Goal: Task Accomplishment & Management: Use online tool/utility

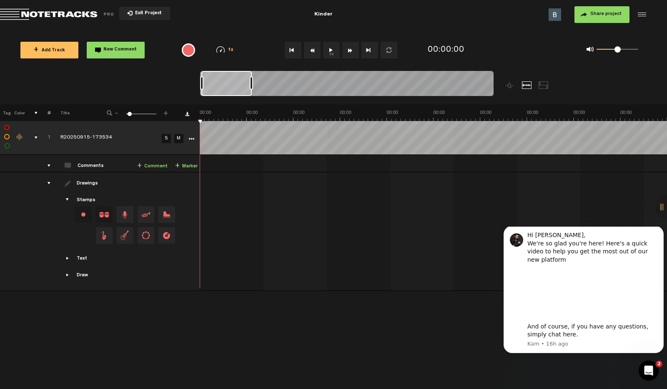
click at [37, 138] on div "comments, stamps & drawings" at bounding box center [32, 137] width 13 height 8
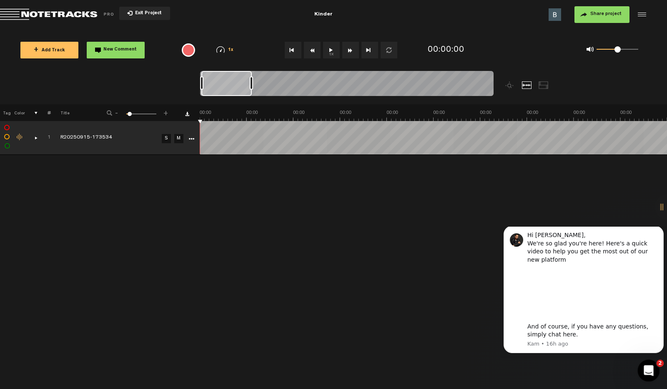
click at [643, 368] on icon "Open Intercom Messenger" at bounding box center [648, 369] width 14 height 14
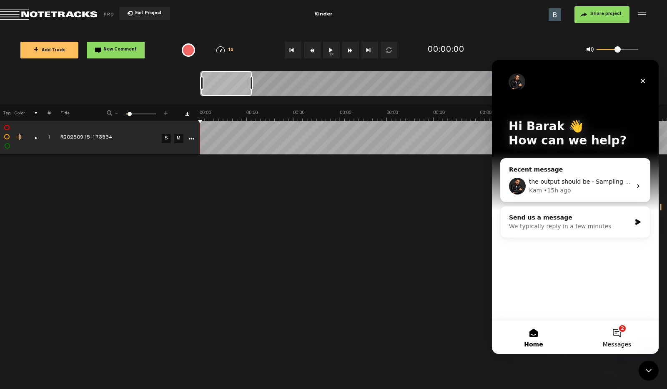
click at [624, 338] on button "2 Messages" at bounding box center [617, 336] width 83 height 33
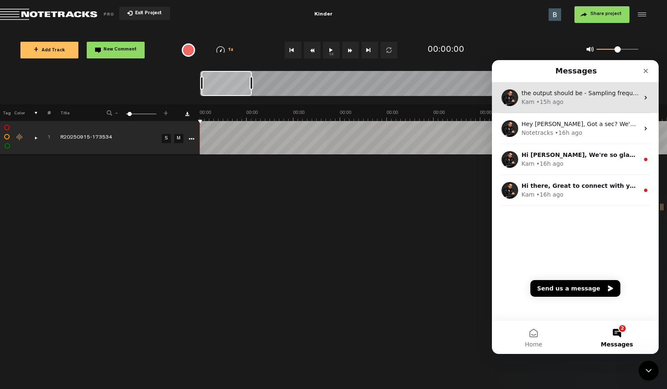
click at [575, 98] on div "Kam • 15h ago" at bounding box center [581, 102] width 118 height 9
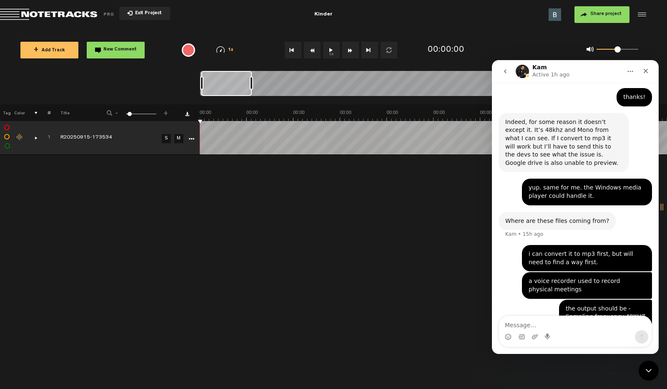
scroll to position [314, 0]
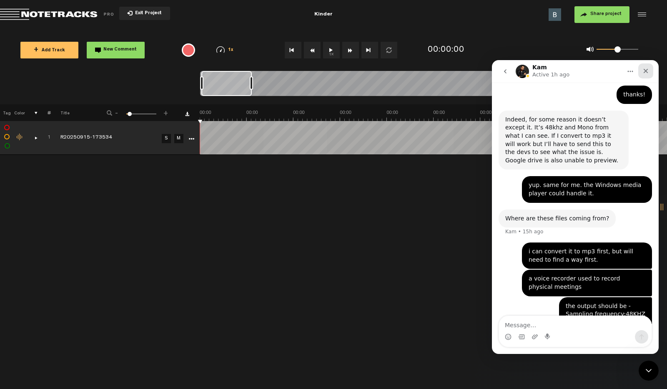
click at [642, 72] on div "Close" at bounding box center [646, 70] width 15 height 15
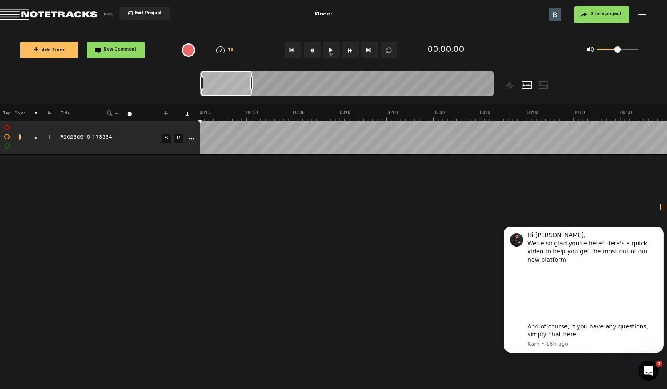
scroll to position [0, 0]
click at [663, 230] on icon "Dismiss notification" at bounding box center [661, 228] width 3 height 3
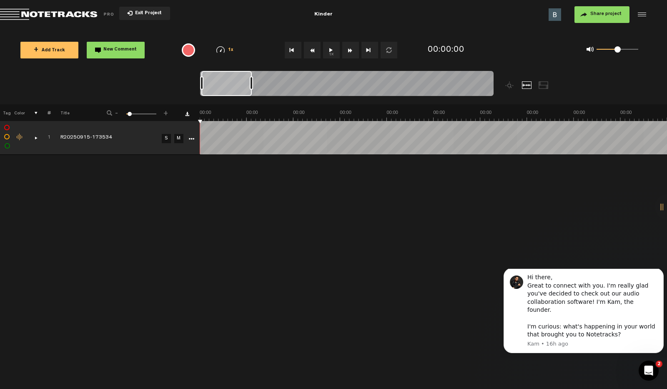
click at [659, 273] on body "Hi there, Great to connect with you. I'm really glad you've decided to check ou…" at bounding box center [584, 313] width 160 height 83
click at [661, 273] on icon "Dismiss notification" at bounding box center [661, 270] width 5 height 5
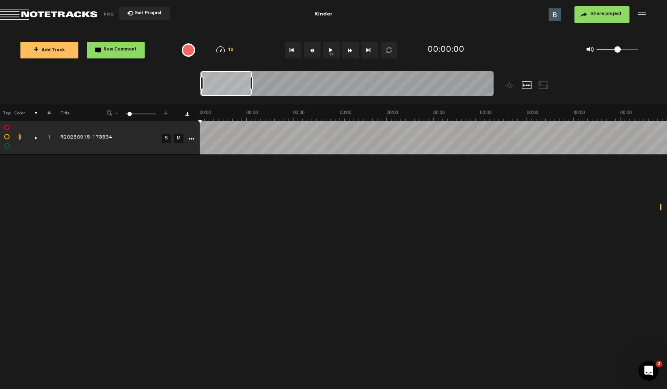
click at [79, 137] on div "Click to edit the title" at bounding box center [114, 138] width 108 height 8
click at [118, 164] on div "+ New drawing Tag Color # Title - 1 100 6 + 1 R20250915-173534 R20250915-173534…" at bounding box center [333, 246] width 667 height 284
click at [35, 140] on div "comments, stamps & drawings" at bounding box center [32, 137] width 13 height 8
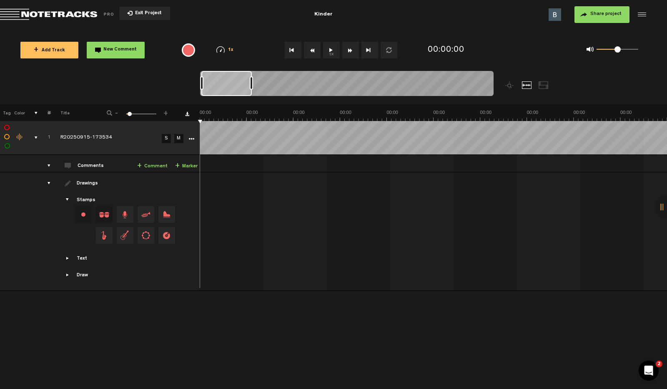
click at [163, 137] on link "S" at bounding box center [166, 138] width 9 height 9
click at [167, 139] on link "S" at bounding box center [166, 138] width 9 height 9
click at [191, 139] on icon "More" at bounding box center [192, 139] width 6 height 6
click at [59, 130] on td "R20250915-173534" at bounding box center [105, 138] width 108 height 34
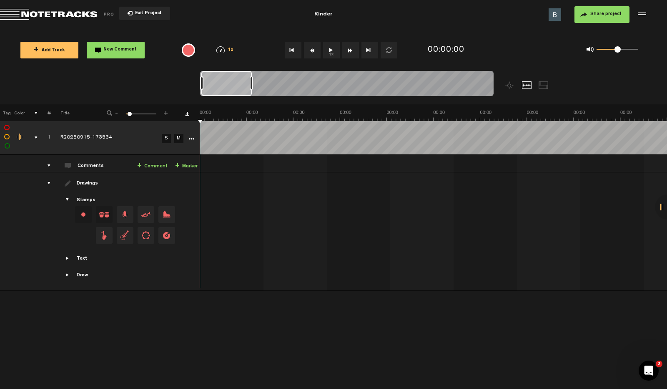
click at [331, 48] on button "1x" at bounding box center [331, 50] width 17 height 17
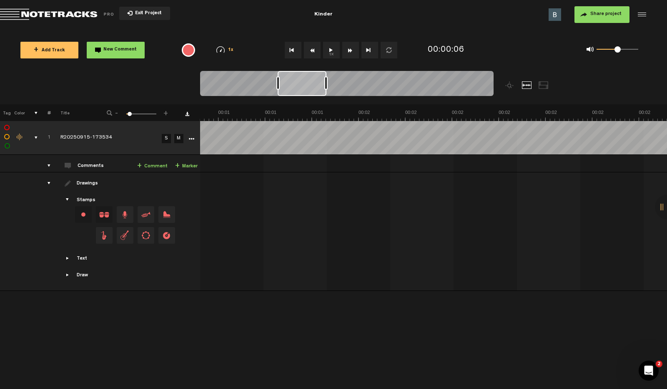
scroll to position [0, 581]
drag, startPoint x: 451, startPoint y: 88, endPoint x: 277, endPoint y: 91, distance: 174.0
click at [277, 91] on div at bounding box center [286, 83] width 49 height 25
click at [333, 53] on button "1x" at bounding box center [331, 50] width 17 height 17
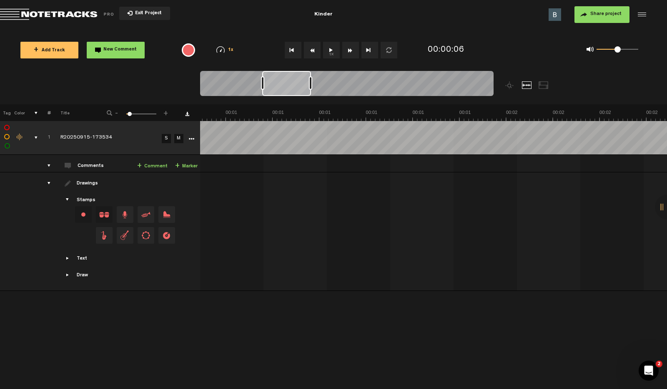
click at [333, 53] on button "1x" at bounding box center [331, 50] width 17 height 17
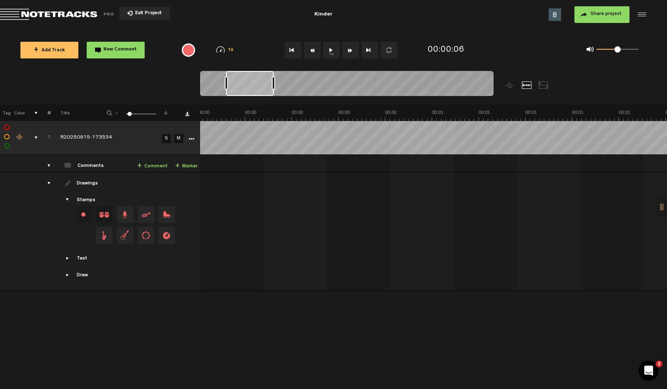
drag, startPoint x: 288, startPoint y: 81, endPoint x: 252, endPoint y: 80, distance: 36.3
click at [252, 80] on div at bounding box center [250, 83] width 48 height 25
click at [329, 50] on button "1x" at bounding box center [331, 50] width 17 height 17
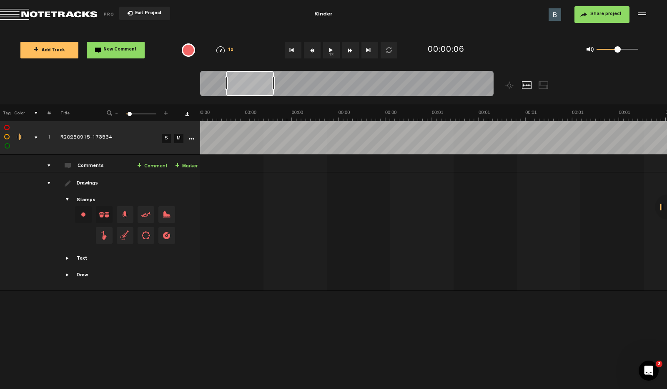
click at [294, 51] on button "Go to beginning" at bounding box center [293, 50] width 17 height 17
click at [335, 51] on button "1x" at bounding box center [331, 50] width 17 height 17
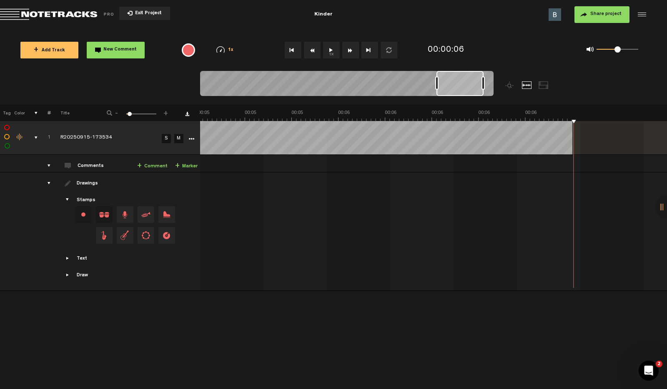
click at [35, 138] on div "comments, stamps & drawings" at bounding box center [32, 137] width 13 height 8
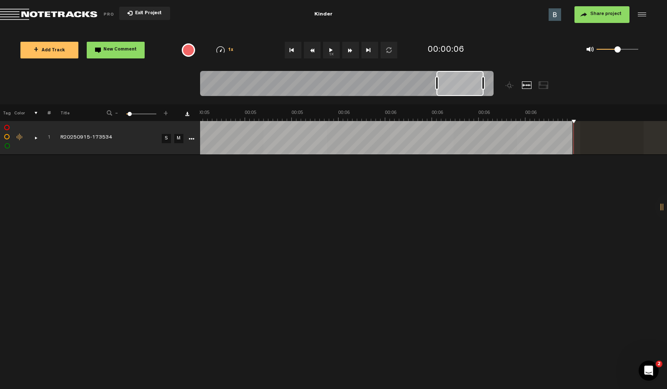
click at [194, 139] on icon "More" at bounding box center [192, 139] width 6 height 6
click at [236, 210] on div "+ New drawing Tag Color # Title - 1 100 6 + 1 R20250915-173534 S M Export to He…" at bounding box center [333, 246] width 667 height 284
click at [191, 139] on icon "More" at bounding box center [192, 139] width 6 height 6
click at [110, 127] on td "R20250915-173534" at bounding box center [105, 138] width 108 height 34
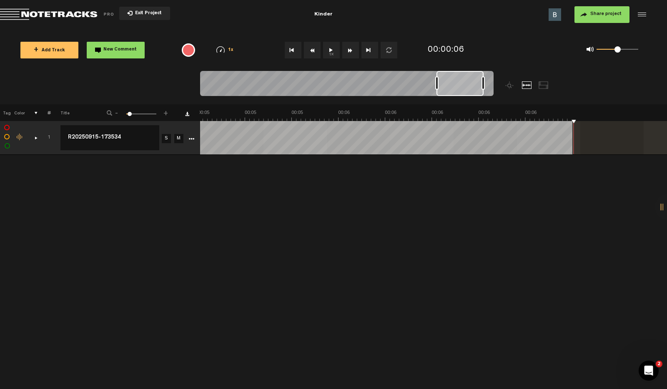
click at [60, 172] on div "+ New drawing Tag Color # Title - 1 100 6 + 1 R20250915-173534 R20250915-173534…" at bounding box center [333, 246] width 667 height 284
click at [39, 138] on div "Click to change the order number" at bounding box center [45, 138] width 13 height 8
click at [73, 161] on div "+ New drawing Tag Color # Title - 1 100 6 + 1 1 R20250915-173534 R20250915-1735…" at bounding box center [333, 246] width 667 height 284
click at [35, 139] on div "comments, stamps & drawings" at bounding box center [32, 137] width 13 height 8
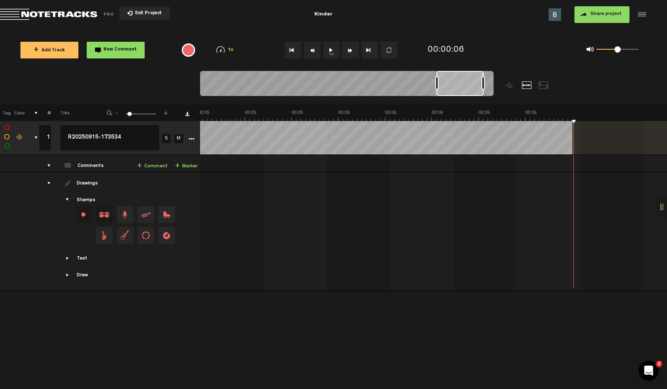
click at [194, 139] on icon "More" at bounding box center [192, 139] width 6 height 6
click at [189, 141] on icon "More" at bounding box center [192, 139] width 6 height 6
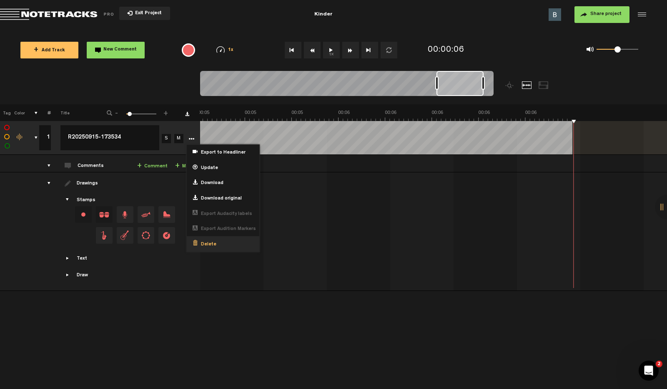
click at [212, 249] on div "Delete" at bounding box center [223, 243] width 73 height 15
click at [214, 243] on span "Delete" at bounding box center [207, 244] width 19 height 7
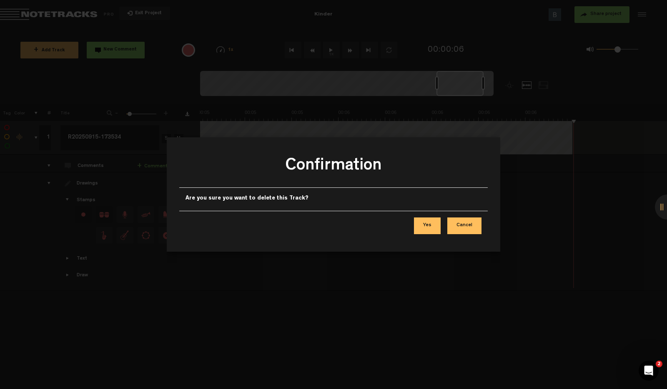
click at [434, 225] on button "Yes" at bounding box center [427, 225] width 27 height 17
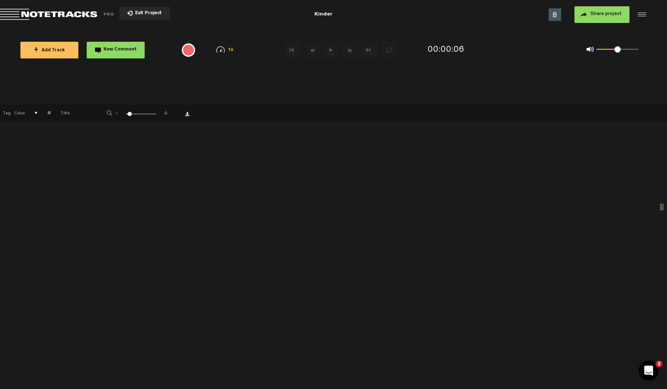
click at [55, 54] on button "+ Add Track" at bounding box center [49, 50] width 58 height 17
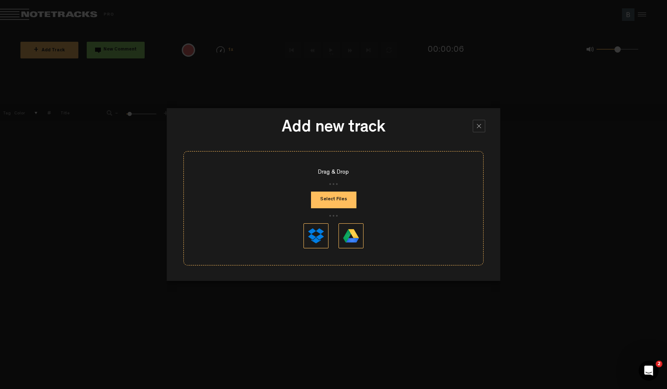
click at [333, 200] on button "Select Files" at bounding box center [333, 199] width 45 height 17
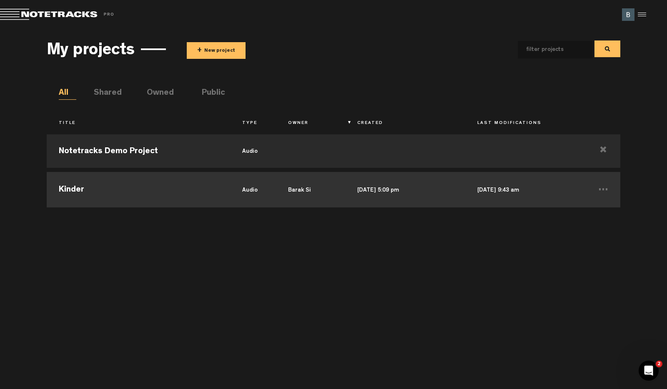
click at [150, 204] on td "Kinder" at bounding box center [139, 189] width 184 height 38
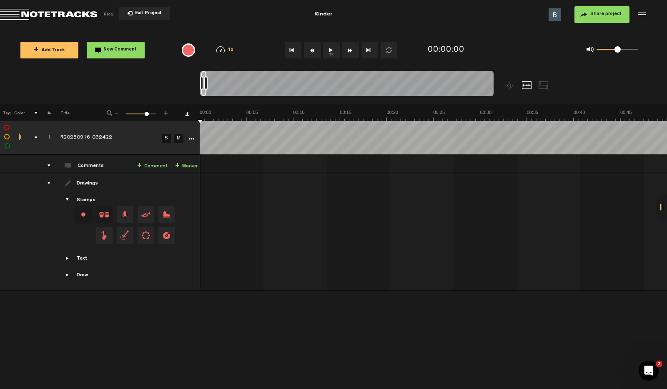
click at [101, 138] on div "Click to edit the title" at bounding box center [114, 138] width 108 height 8
click at [109, 139] on input "R20250916-032422" at bounding box center [109, 137] width 99 height 25
click at [347, 327] on div "+ New drawing Tag Color # Title - 1 100 72 + 1 R20250916-032422 S M Export to H…" at bounding box center [333, 246] width 667 height 284
click at [331, 52] on button "1x" at bounding box center [331, 50] width 17 height 17
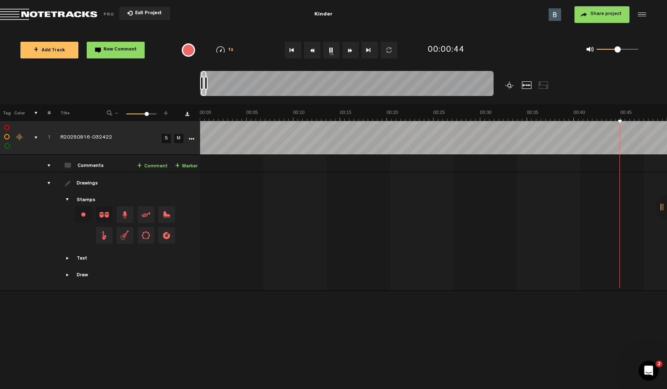
scroll to position [0, 187]
click at [541, 86] on div at bounding box center [544, 85] width 10 height 8
click at [525, 83] on div at bounding box center [527, 85] width 10 height 8
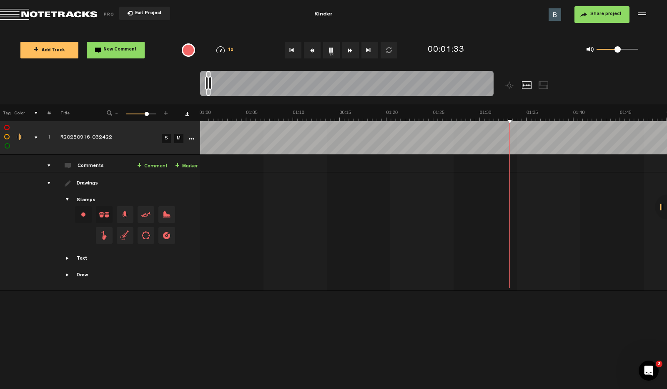
click at [165, 113] on span "+" at bounding box center [166, 111] width 7 height 5
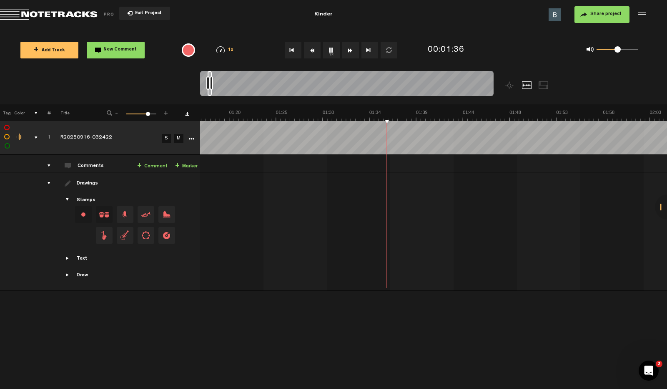
scroll to position [0, 765]
click at [223, 48] on img at bounding box center [220, 49] width 8 height 7
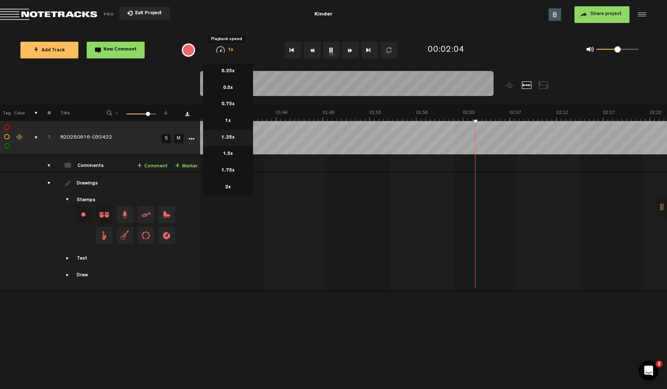
click at [235, 135] on li "1.25x" at bounding box center [228, 138] width 50 height 17
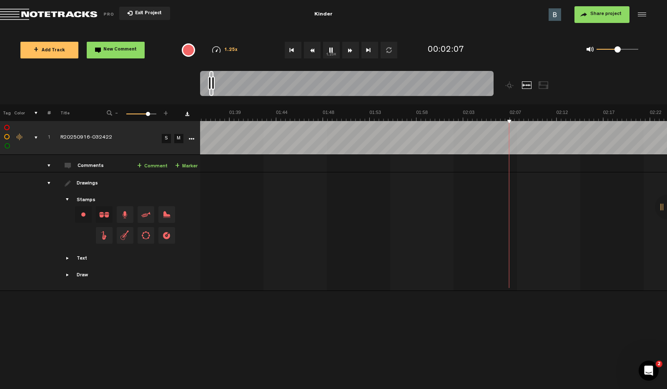
click at [216, 48] on img at bounding box center [216, 49] width 8 height 7
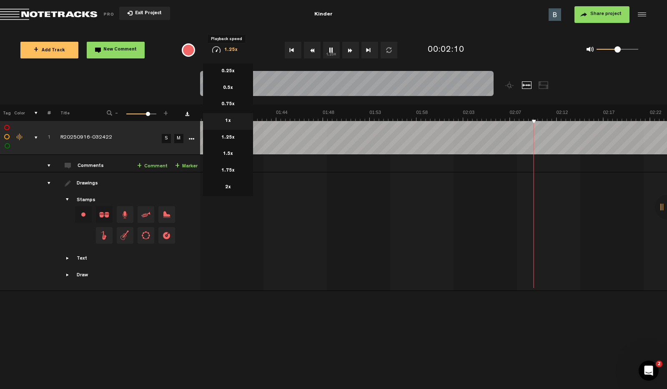
click at [231, 120] on li "1x" at bounding box center [228, 121] width 50 height 17
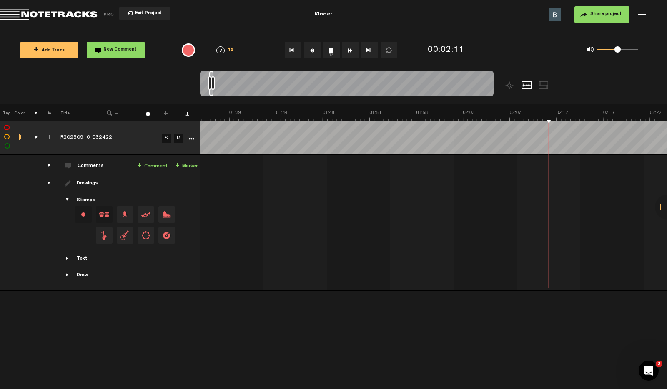
click at [232, 48] on span "1x" at bounding box center [231, 50] width 6 height 5
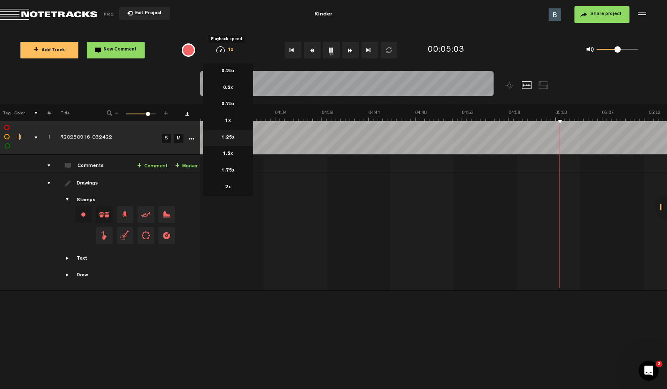
click at [232, 137] on li "1.25x" at bounding box center [228, 138] width 50 height 17
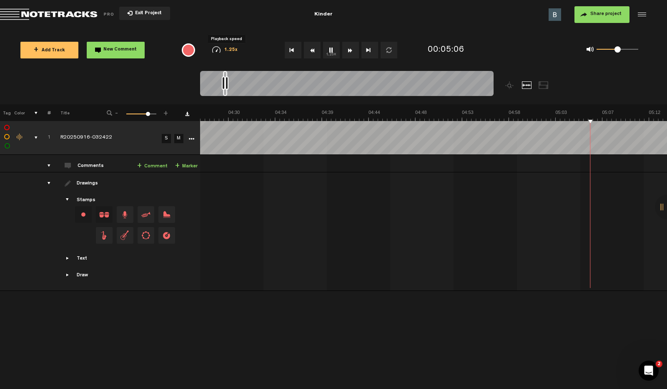
click at [230, 48] on span "1.25x" at bounding box center [231, 50] width 14 height 5
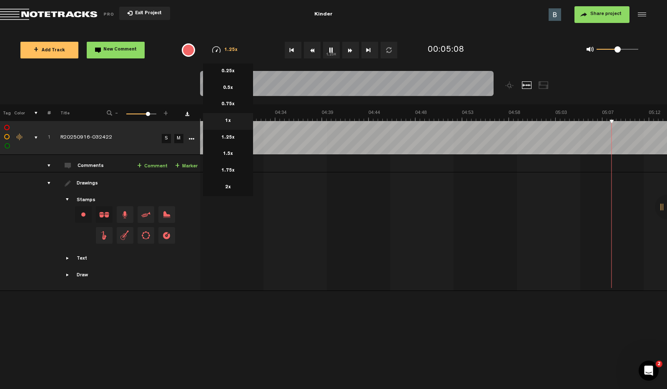
click at [231, 121] on li "1x" at bounding box center [228, 121] width 50 height 17
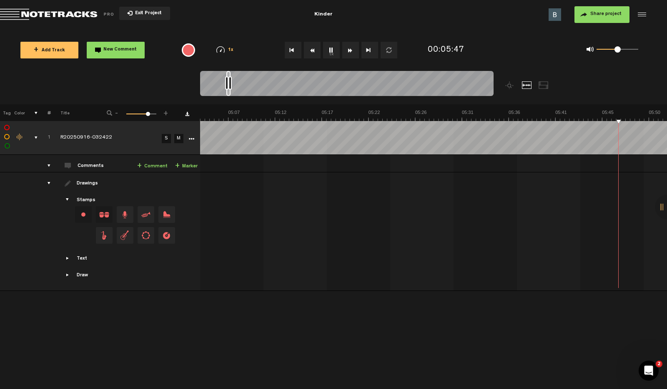
scroll to position [0, 3198]
click at [620, 51] on span at bounding box center [618, 49] width 6 height 6
click at [617, 51] on span at bounding box center [617, 49] width 6 height 6
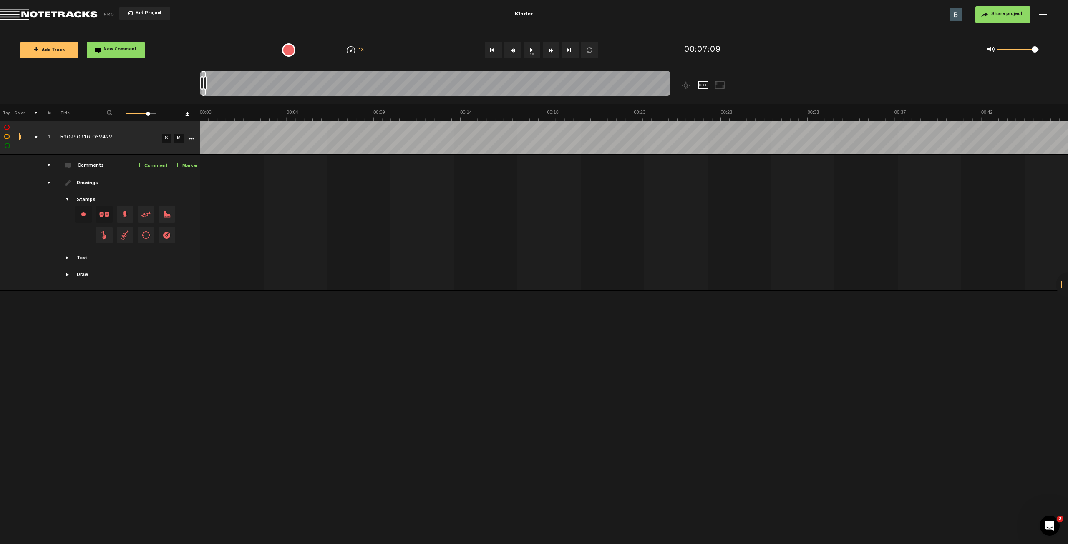
scroll to position [0, 0]
click at [471, 388] on div "+ New drawing Tag Color # Title - 1 100 76 + 1 R20250916-032422 S M Export to H…" at bounding box center [534, 324] width 1068 height 440
drag, startPoint x: 252, startPoint y: 163, endPoint x: 369, endPoint y: 160, distance: 116.8
click at [369, 160] on td "1 R20250916-032422 S M R20250916-032422 by Barak Si 0 collaborators" at bounding box center [634, 164] width 868 height 18
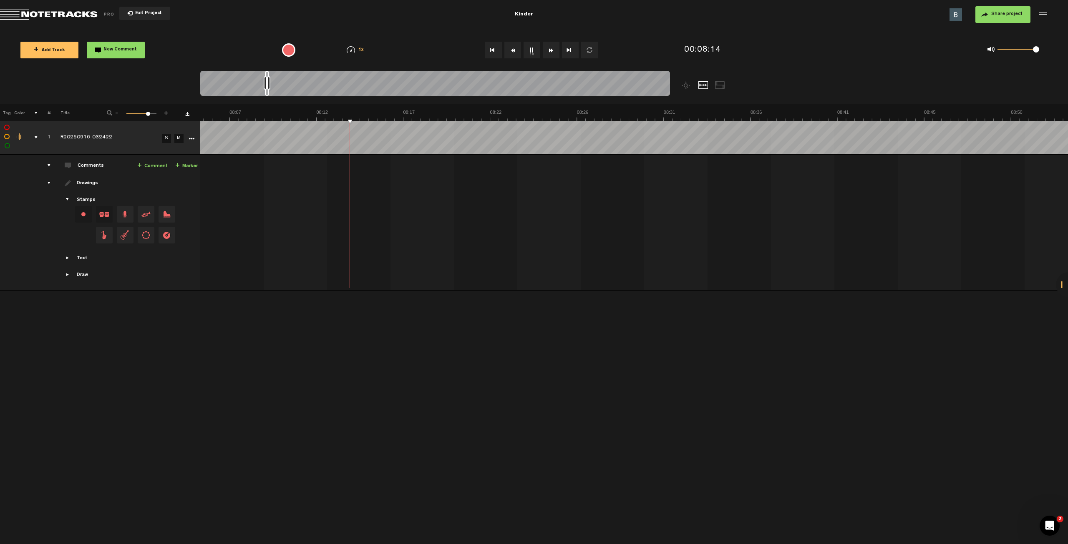
click at [267, 88] on div at bounding box center [268, 82] width 3 height 13
click at [432, 348] on div "+ New drawing Tag Color # Title - 1 100 76 + 1 R20250916-032422 S M Export to H…" at bounding box center [534, 324] width 1068 height 440
drag, startPoint x: 235, startPoint y: 161, endPoint x: 259, endPoint y: 159, distance: 24.2
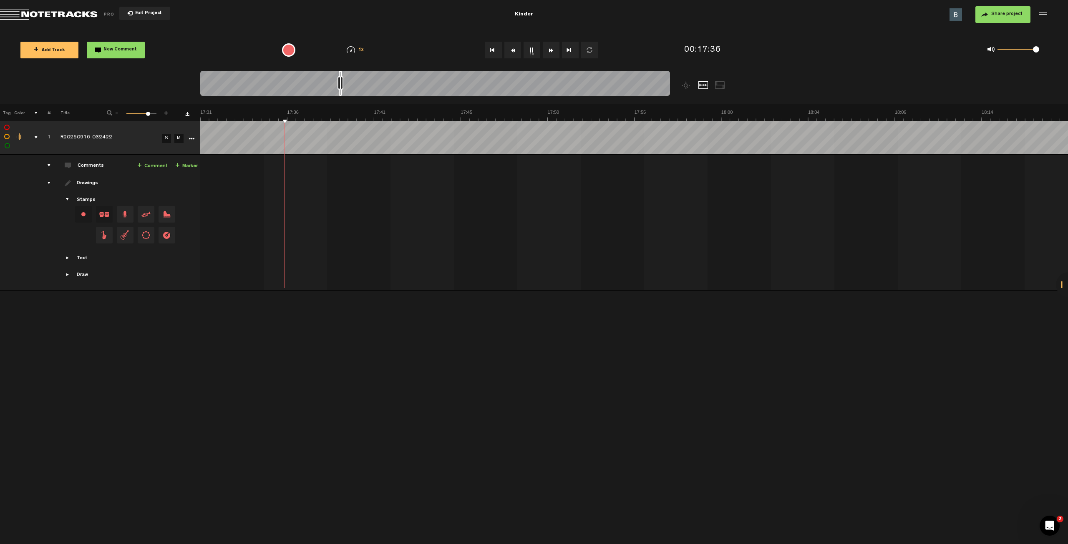
click at [259, 159] on td "1 R20250916-032422 S M R20250916-032422 by Barak Si 0 collaborators" at bounding box center [634, 164] width 868 height 18
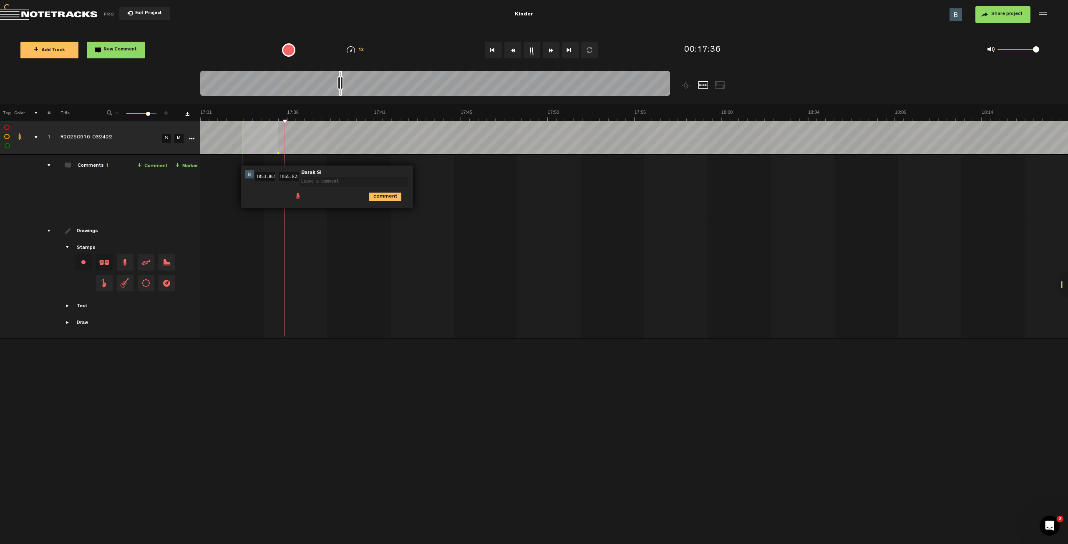
scroll to position [0, 0]
click at [298, 362] on div "+ New drawing Tag Color # Title - 1 100 76 + 1 R20250916-032422 S M Export to H…" at bounding box center [534, 324] width 1068 height 440
click at [94, 165] on div "Comments 1" at bounding box center [93, 166] width 31 height 7
click at [69, 165] on span at bounding box center [68, 165] width 7 height 7
click at [351, 186] on textarea at bounding box center [353, 182] width 107 height 10
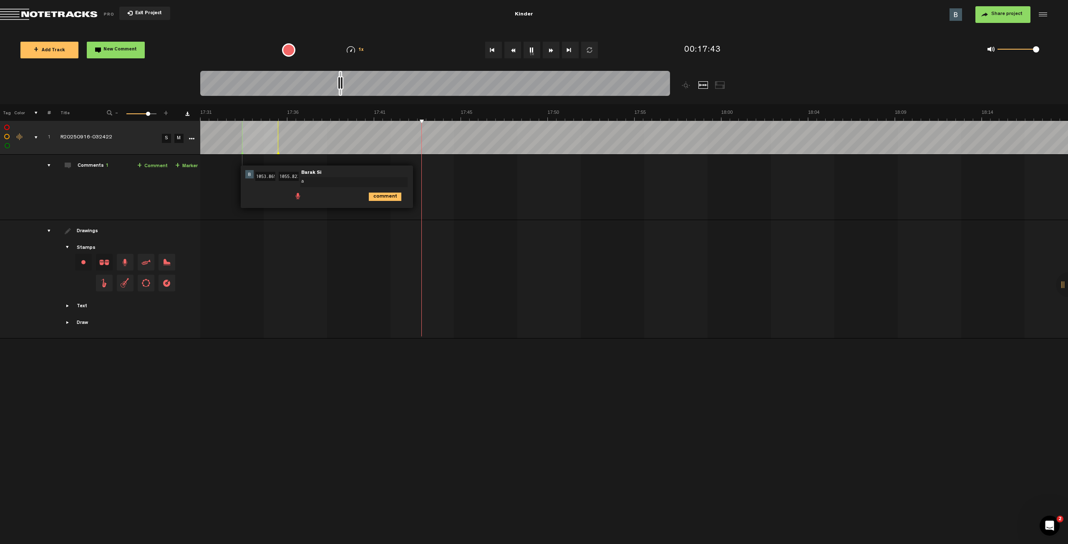
type textarea "a"
click at [390, 194] on icon "comment" at bounding box center [385, 197] width 33 height 8
click at [431, 174] on span "Delete comment" at bounding box center [433, 174] width 10 height 6
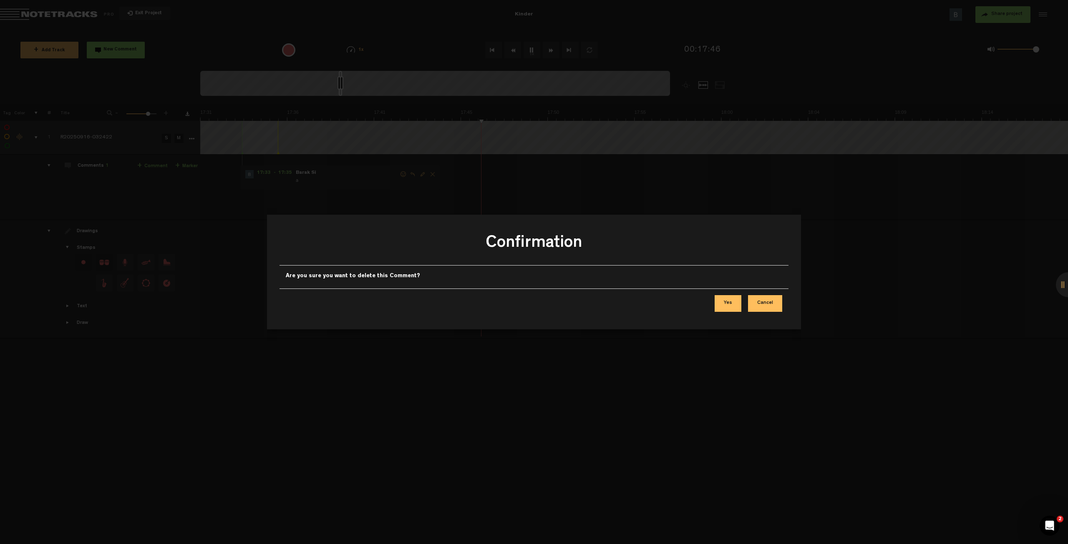
click at [667, 305] on button "Yes" at bounding box center [728, 303] width 27 height 17
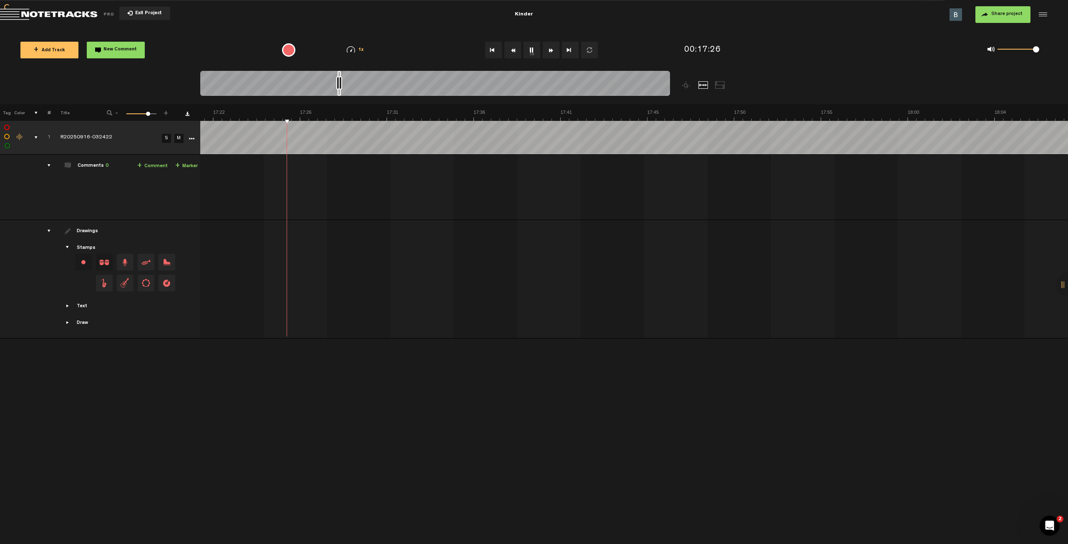
scroll to position [0, 19083]
click at [49, 168] on div "comments" at bounding box center [45, 165] width 13 height 8
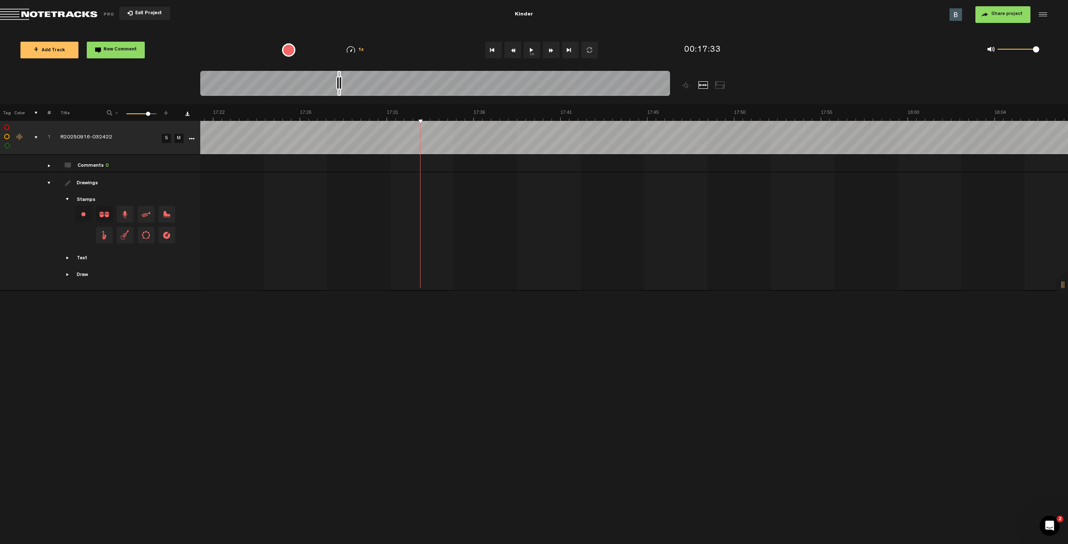
click at [49, 166] on div "comments" at bounding box center [45, 165] width 13 height 8
click at [103, 164] on div "Comments 0" at bounding box center [93, 166] width 31 height 7
click at [48, 165] on div "comments" at bounding box center [45, 165] width 13 height 8
click at [82, 166] on div "Comments 0" at bounding box center [93, 166] width 31 height 7
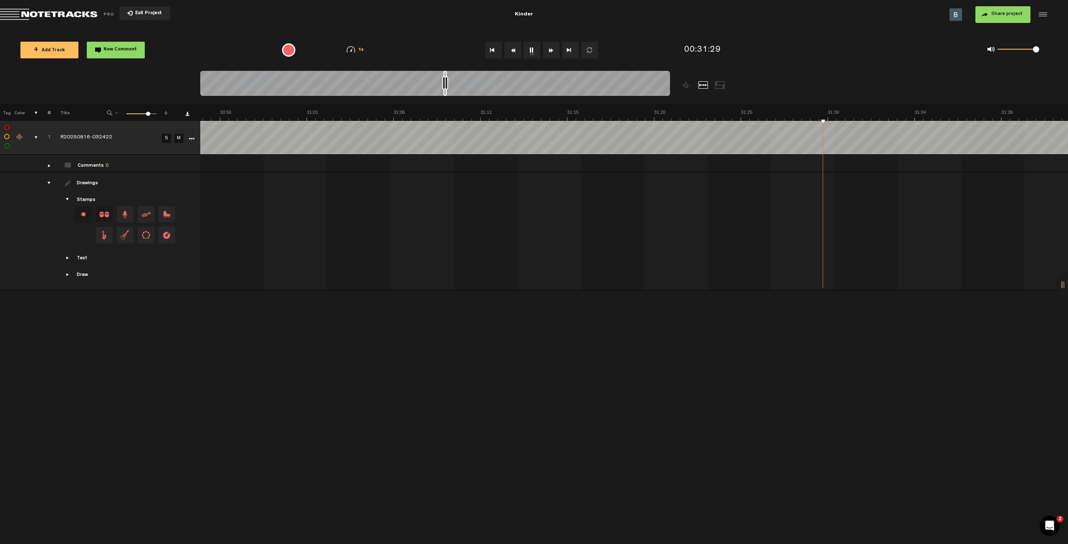
click at [46, 167] on div "comments" at bounding box center [45, 165] width 13 height 8
click at [48, 165] on div "comments" at bounding box center [45, 165] width 13 height 8
drag, startPoint x: 529, startPoint y: 164, endPoint x: 539, endPoint y: 332, distance: 168.0
click at [540, 333] on div "+ New drawing Tag Color # Title - 1 100 76 + 1 R20250916-032422 S M Export to H…" at bounding box center [534, 324] width 1068 height 440
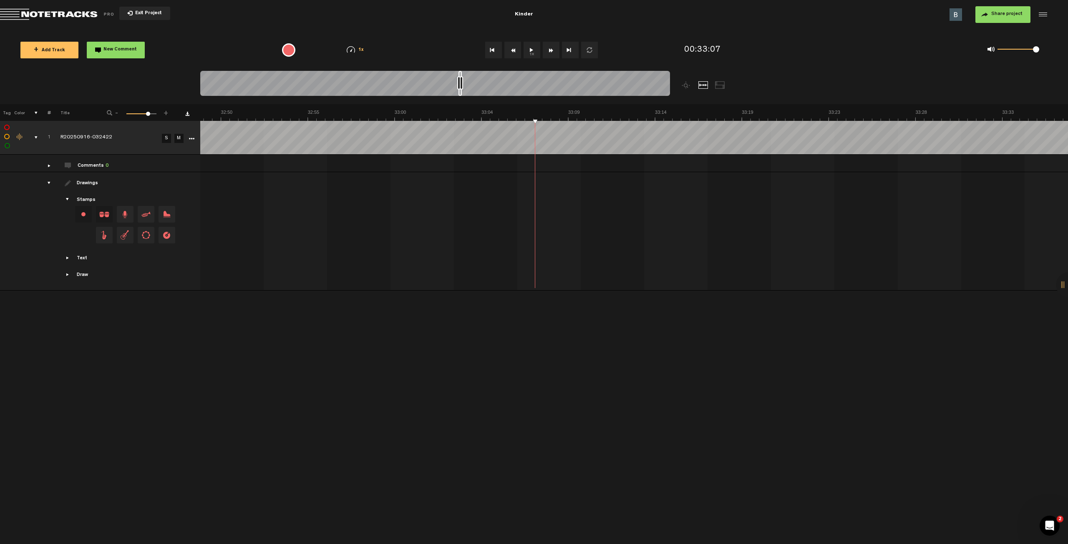
click at [532, 52] on button "1x" at bounding box center [531, 50] width 17 height 17
click at [230, 369] on div "+ New drawing Tag Color # Title - 1 100 76 + 1 R20250916-032422 S M Export to H…" at bounding box center [534, 324] width 1068 height 440
click at [480, 79] on div at bounding box center [480, 82] width 3 height 13
click at [433, 347] on div "+ New drawing Tag Color # Title - 1 100 76 + 1 R20250916-032422 S M Export to H…" at bounding box center [534, 324] width 1068 height 440
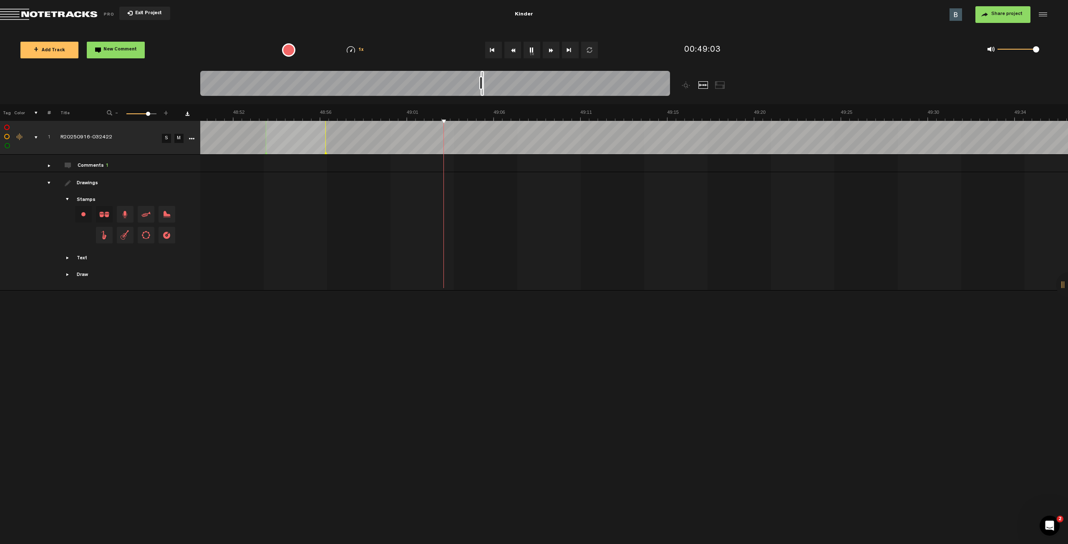
click at [91, 166] on div "Comments 1" at bounding box center [93, 166] width 31 height 7
click at [48, 165] on div "comments" at bounding box center [45, 165] width 13 height 8
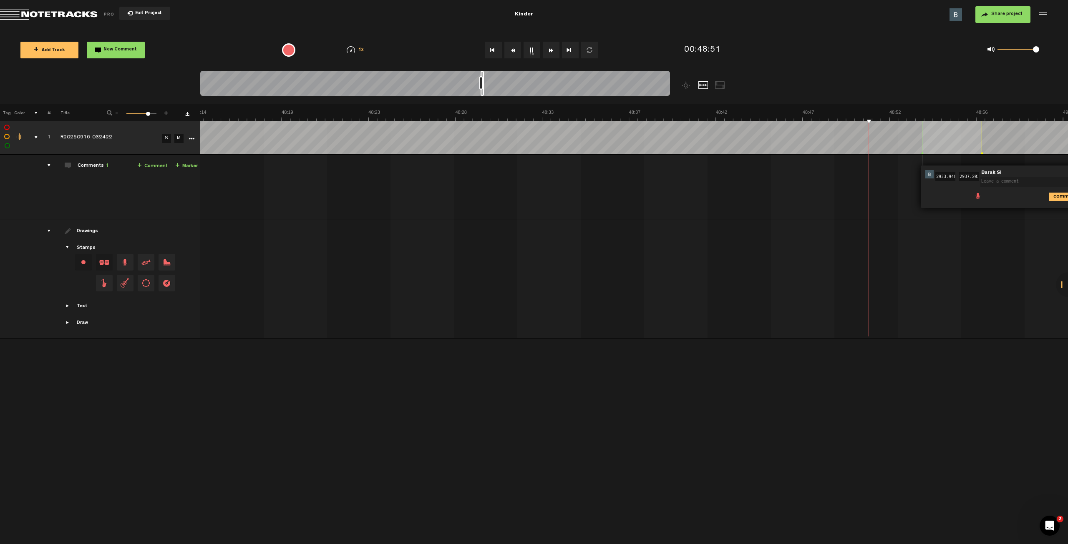
scroll to position [0, 0]
drag, startPoint x: 1032, startPoint y: 173, endPoint x: 977, endPoint y: 175, distance: 55.5
click at [667, 175] on div "48:53 2933.948 - 48:57 2937.203 • Barak Si: "" Barak Si comment" at bounding box center [1006, 187] width 172 height 43
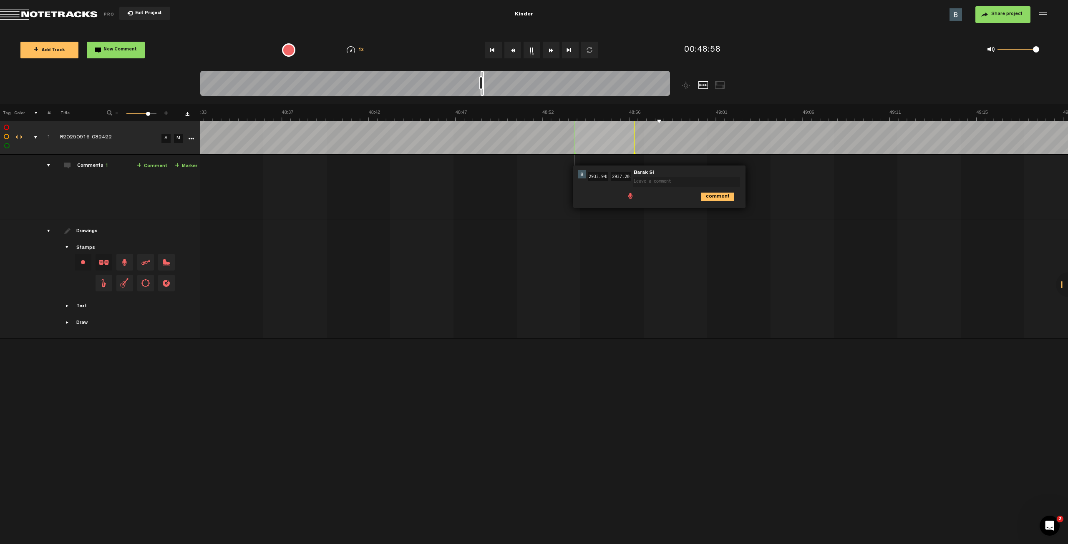
click at [667, 185] on textarea at bounding box center [686, 182] width 107 height 10
type textarea "ש"
click at [667, 196] on icon "comment" at bounding box center [717, 197] width 33 height 8
click at [667, 174] on span "Delete comment" at bounding box center [765, 174] width 10 height 6
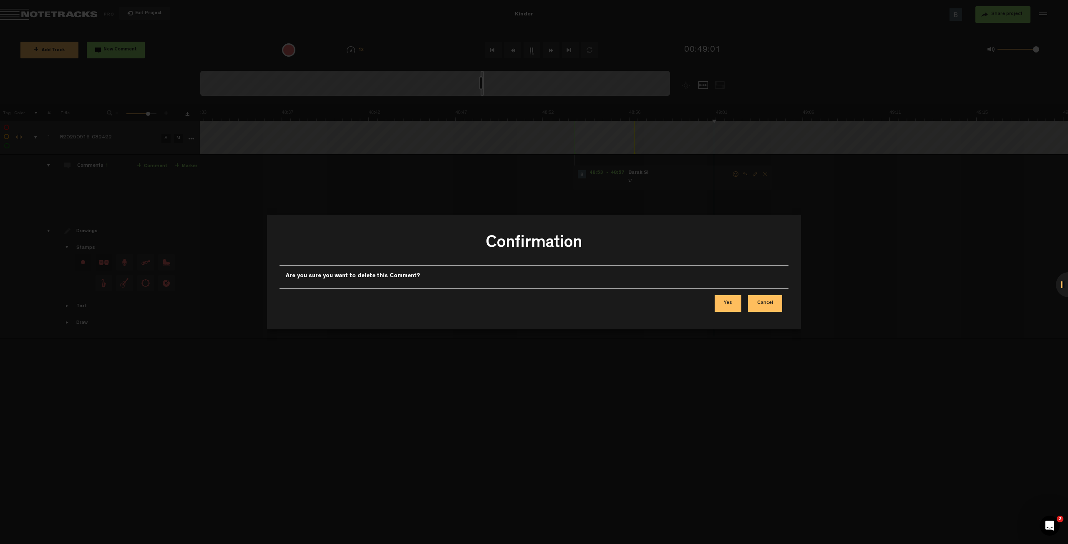
click at [667, 308] on button "Yes" at bounding box center [728, 303] width 27 height 17
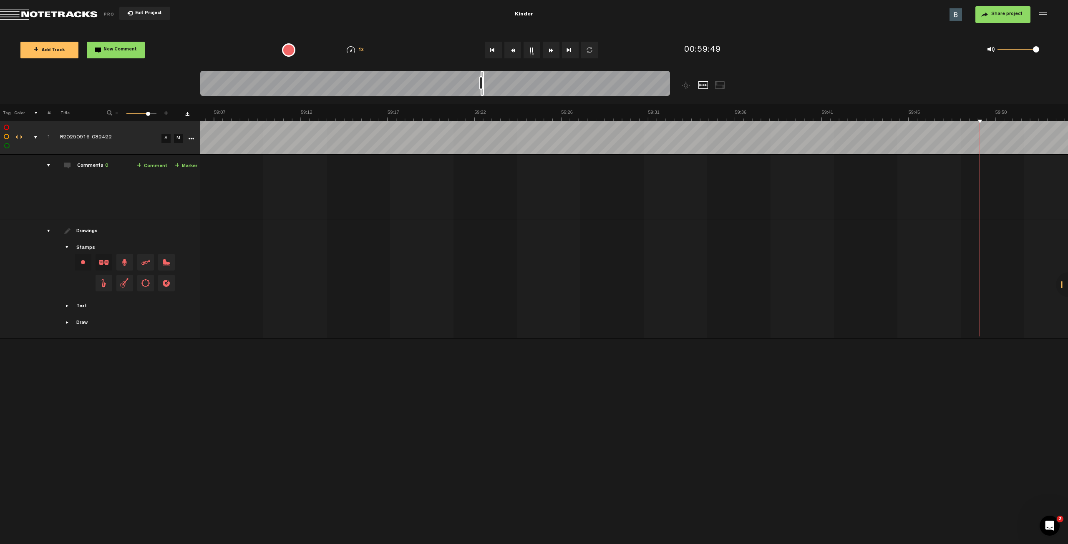
scroll to position [0, 65346]
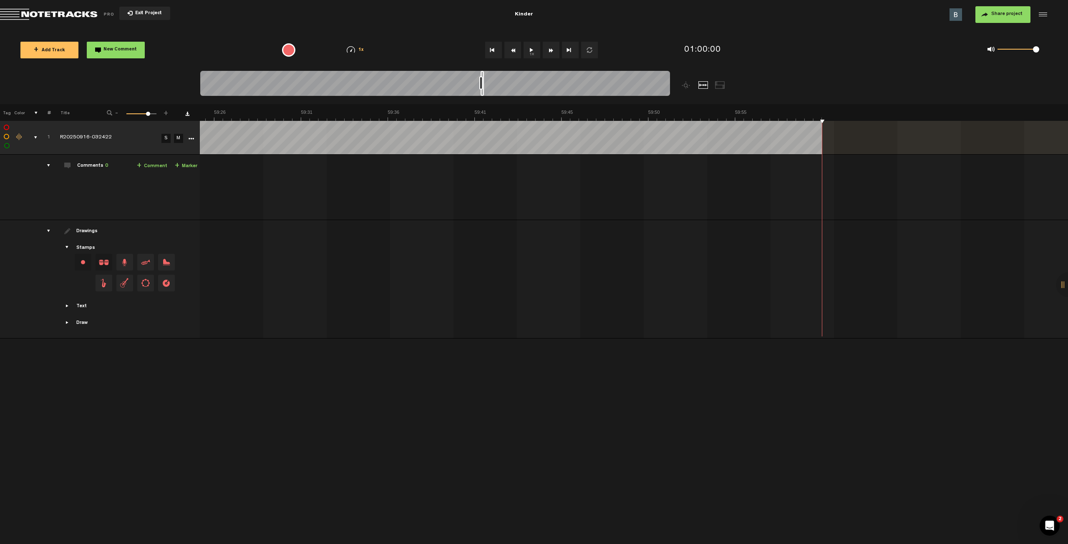
click at [34, 136] on div "comments, stamps & drawings" at bounding box center [32, 137] width 13 height 8
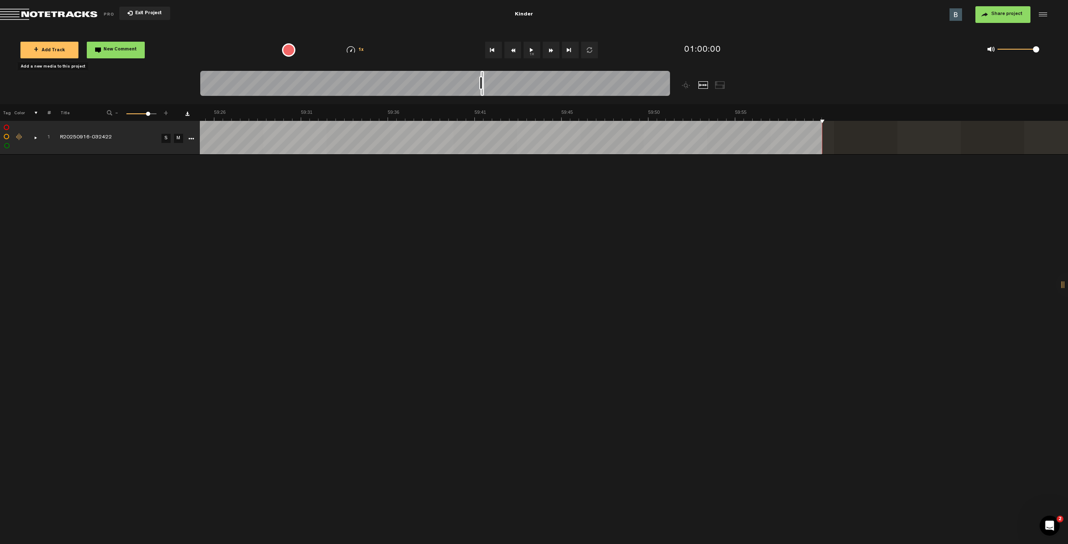
click at [63, 48] on span "+ Add Track" at bounding box center [49, 50] width 31 height 5
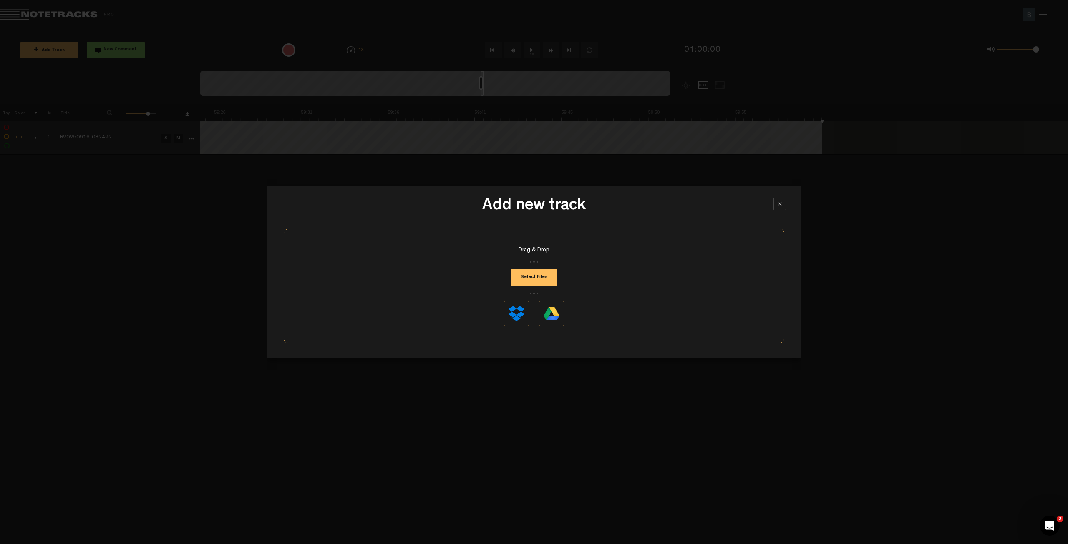
click at [541, 279] on button "Select Files" at bounding box center [533, 277] width 45 height 17
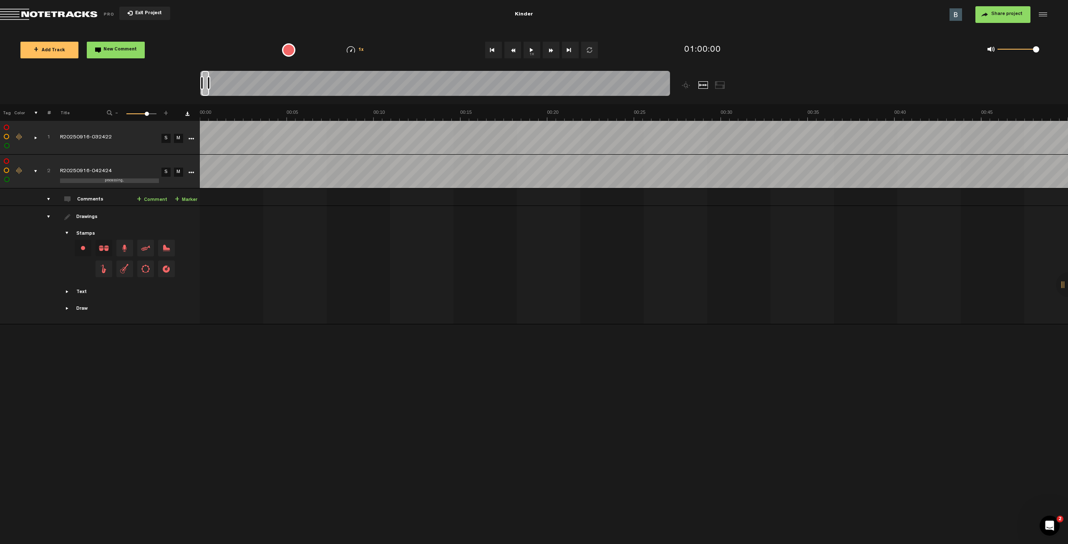
drag, startPoint x: 130, startPoint y: 164, endPoint x: 92, endPoint y: 405, distance: 244.1
click at [92, 388] on div "+ New drawing Tag Color # Title - 1 100 72 + 1 R20250916-032422 S M Export to H…" at bounding box center [534, 324] width 1068 height 440
click at [191, 173] on icon "More" at bounding box center [191, 173] width 6 height 6
click at [169, 371] on div "+ New drawing Tag Color # Title - 1 100 72 + 1 R20250916-032422 S M Export to H…" at bounding box center [534, 324] width 1068 height 440
click at [531, 52] on button "1x" at bounding box center [531, 50] width 17 height 17
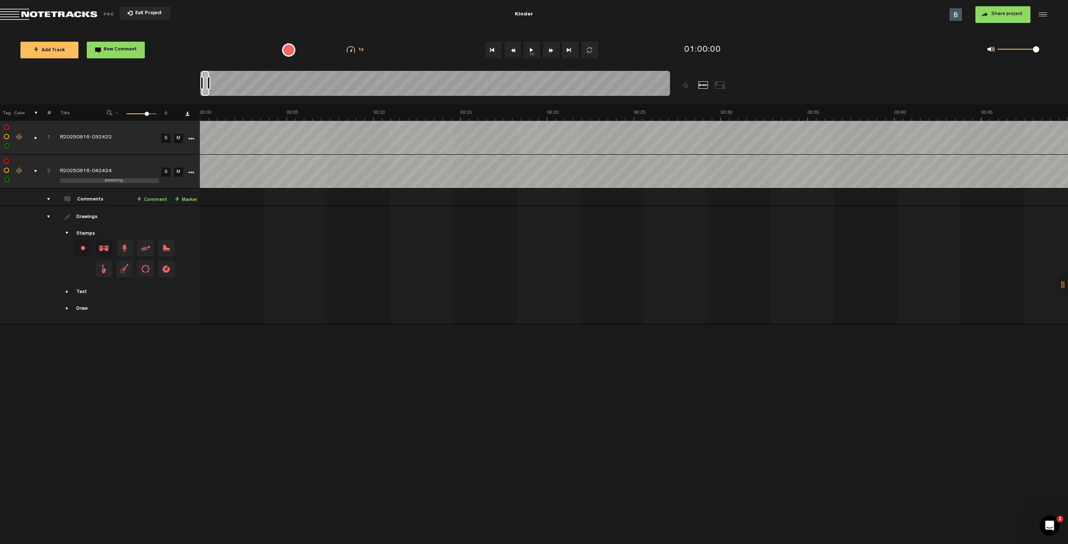
click at [340, 388] on div "+ New drawing Tag Color # Title - 1 100 72 + 1 R20250916-032422 S M Export to H…" at bounding box center [534, 324] width 1068 height 440
click at [144, 165] on td "processing... R20250916-042424" at bounding box center [104, 172] width 108 height 34
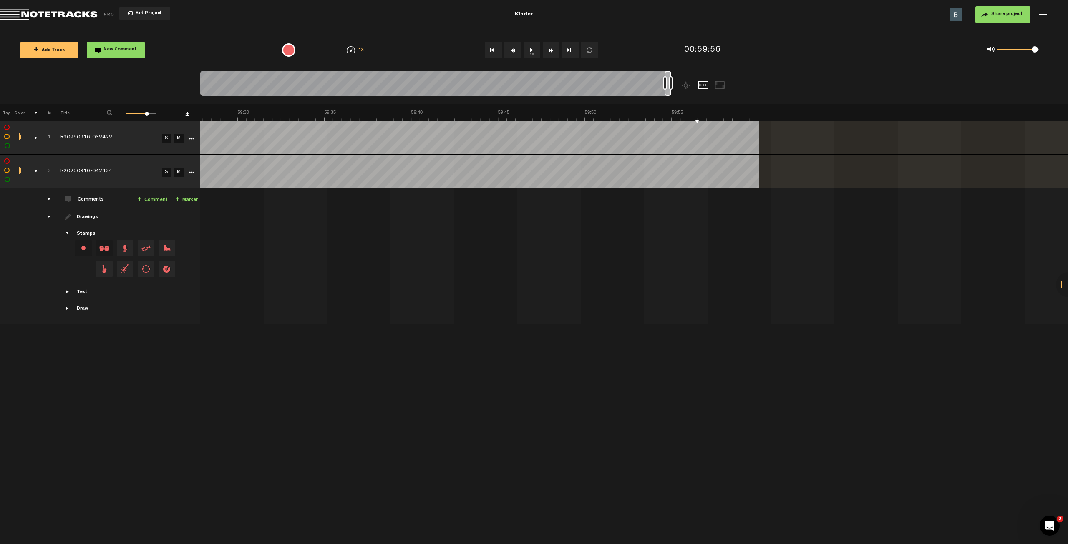
click at [533, 53] on button "1x" at bounding box center [531, 50] width 17 height 17
click at [573, 50] on button "Go to end" at bounding box center [570, 50] width 17 height 17
click at [528, 48] on button "1x" at bounding box center [531, 50] width 17 height 17
click at [105, 137] on div "Click to edit the title" at bounding box center [114, 138] width 108 height 8
click at [68, 90] on nt-zoom-navigation-bar at bounding box center [534, 87] width 1068 height 33
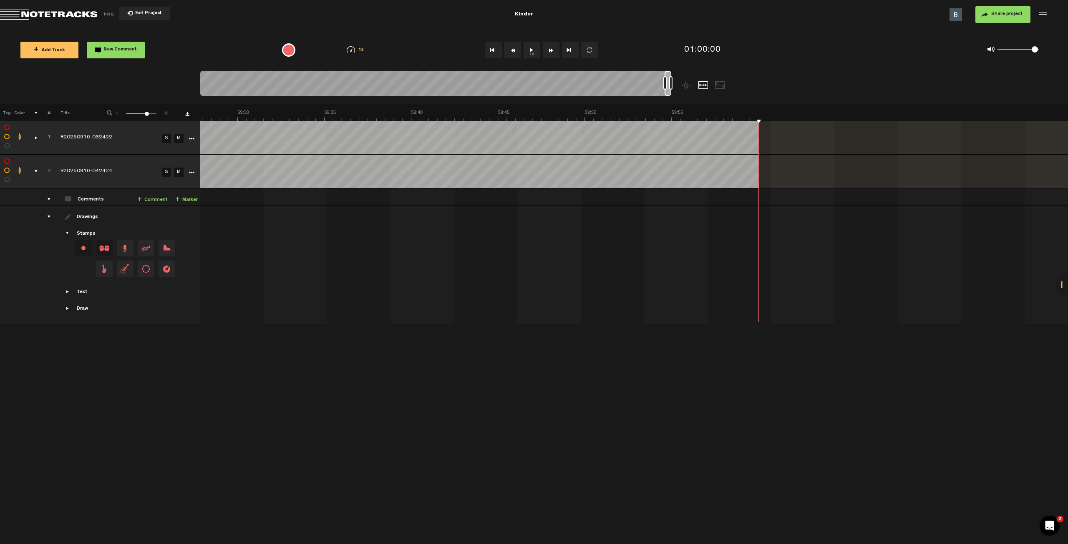
click at [36, 138] on div "comments, stamps & drawings" at bounding box center [32, 137] width 13 height 8
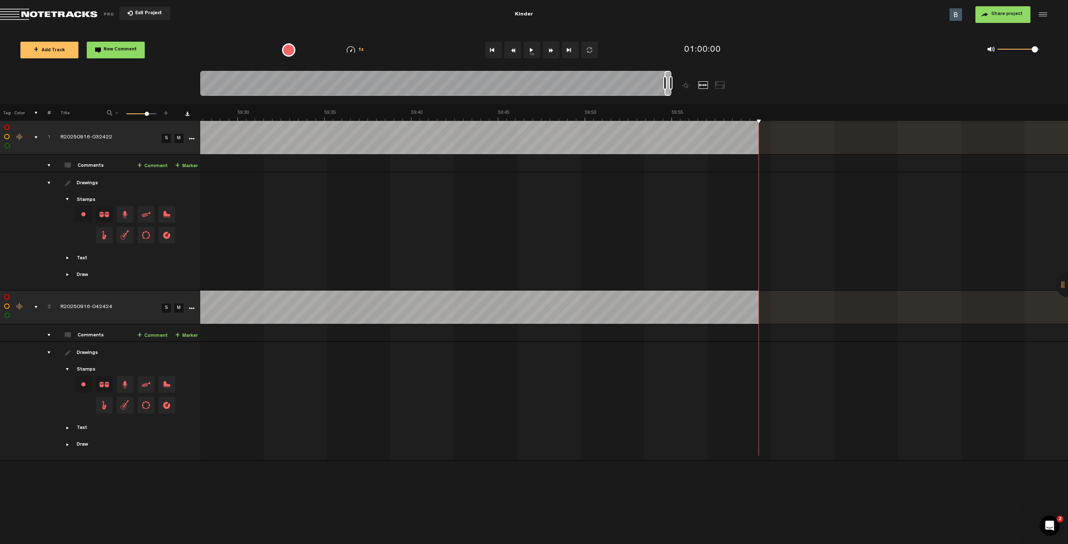
click at [36, 136] on div "comments, stamps & drawings" at bounding box center [32, 137] width 13 height 8
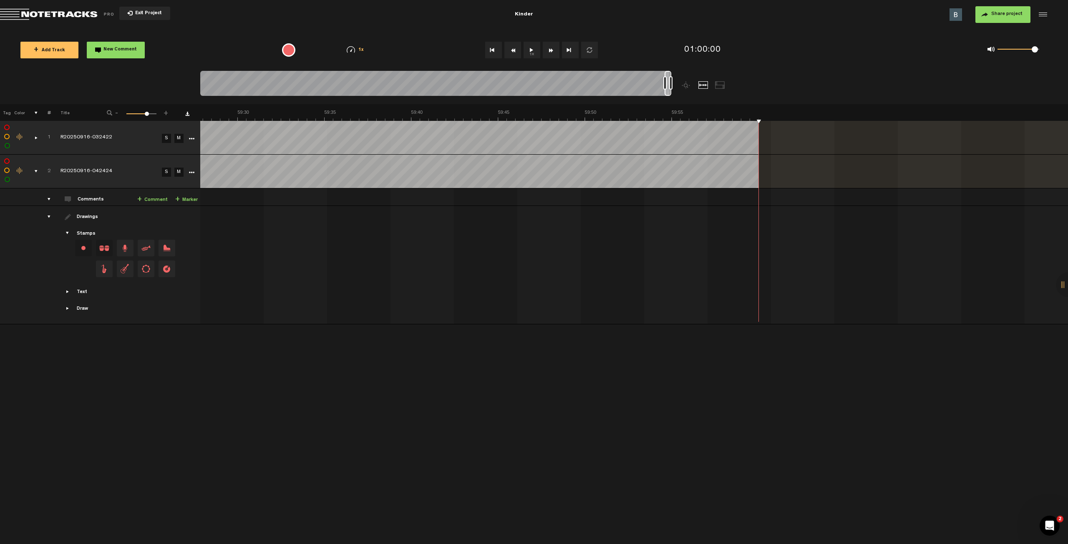
click at [8, 180] on label at bounding box center [8, 180] width 0 height 0
click at [531, 50] on button "1x" at bounding box center [531, 50] width 17 height 17
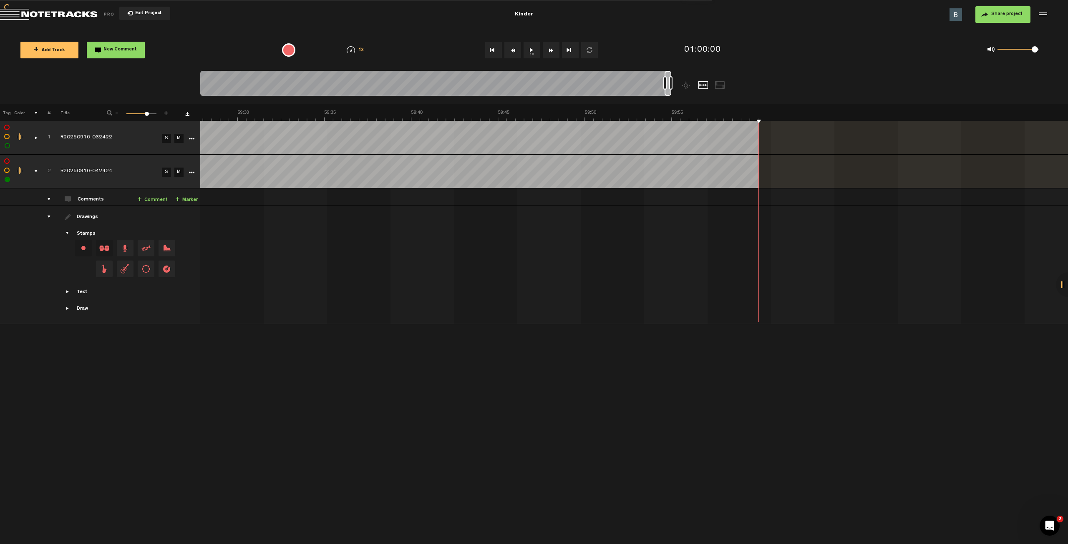
click at [564, 50] on button "Go to end" at bounding box center [570, 50] width 17 height 17
checkbox input "false"
click at [192, 172] on icon "More" at bounding box center [192, 173] width 6 height 6
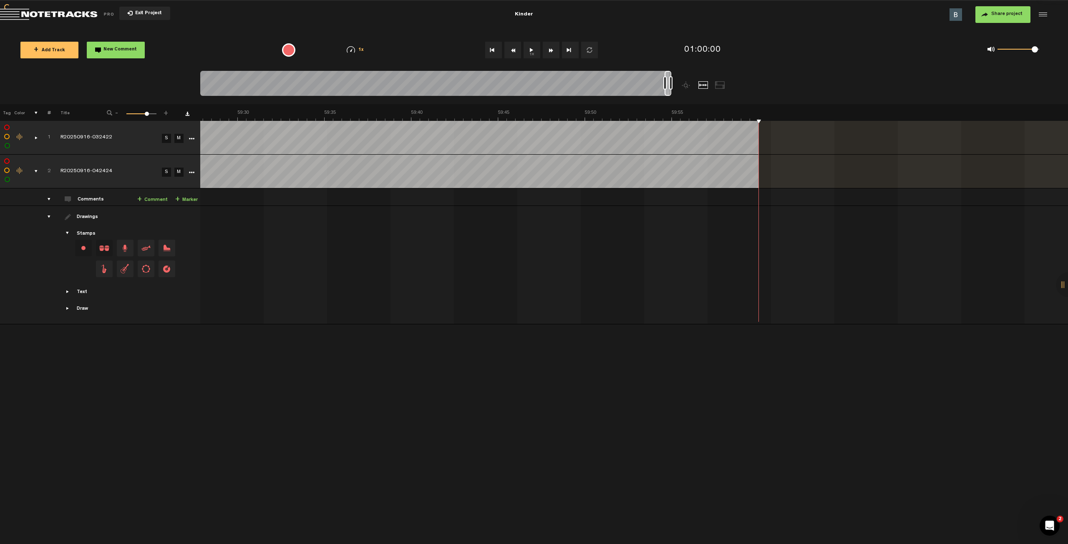
click at [192, 172] on icon "More" at bounding box center [192, 173] width 6 height 6
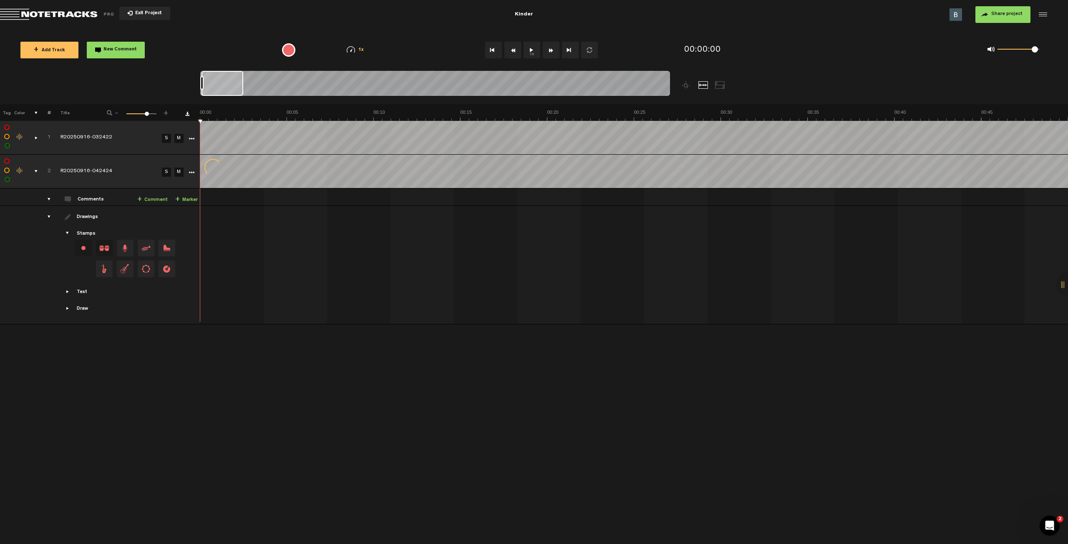
click at [366, 387] on div "+ New drawing Tag Color # Title - 1 100 72 + 1 R20250916-032422 S M Export to H…" at bounding box center [534, 324] width 1068 height 440
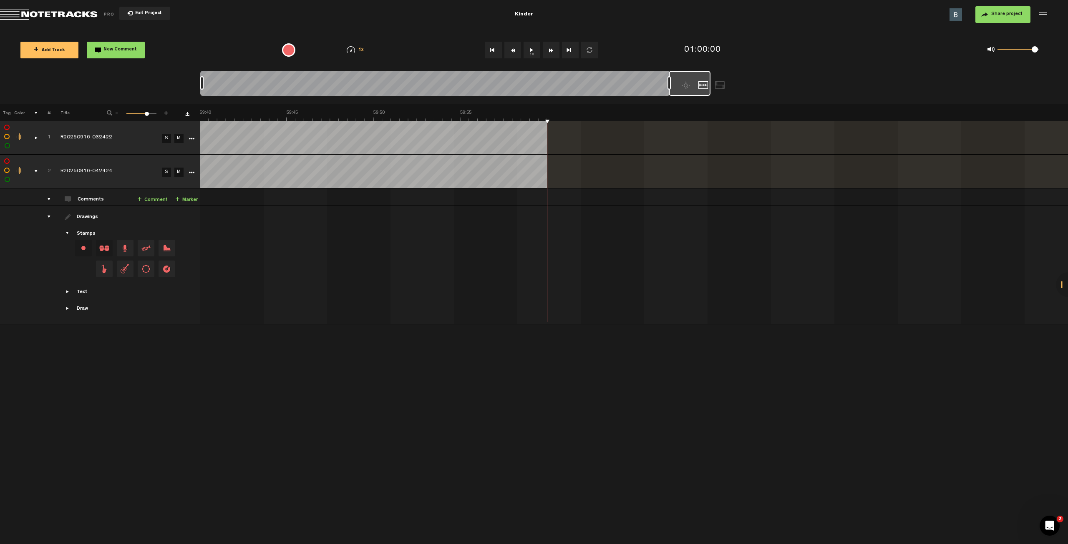
scroll to position [0, 62149]
click at [533, 51] on button "1x" at bounding box center [531, 50] width 17 height 17
click at [531, 50] on button "1x" at bounding box center [531, 50] width 17 height 17
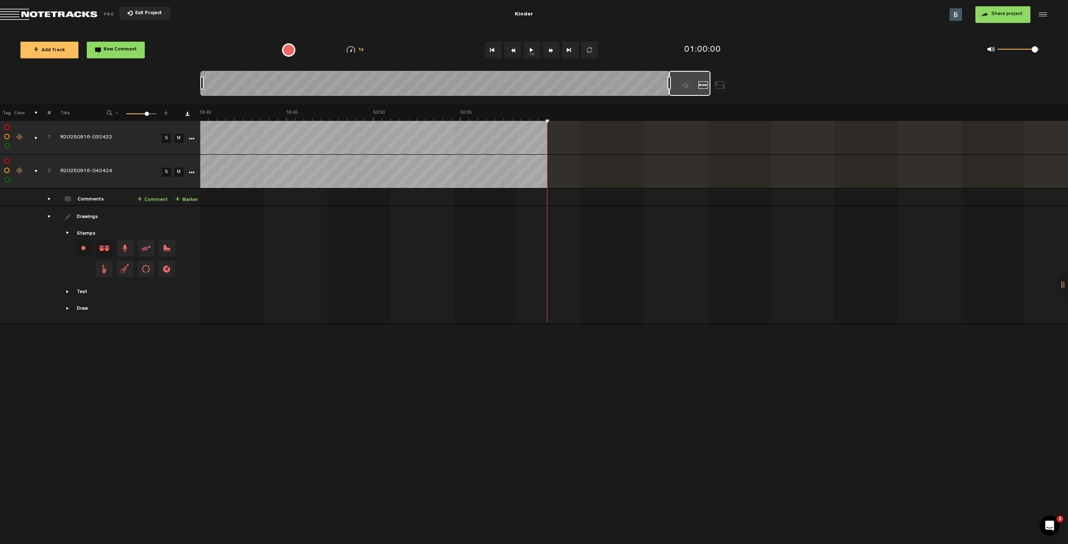
click at [489, 54] on button "Go to beginning" at bounding box center [493, 50] width 17 height 17
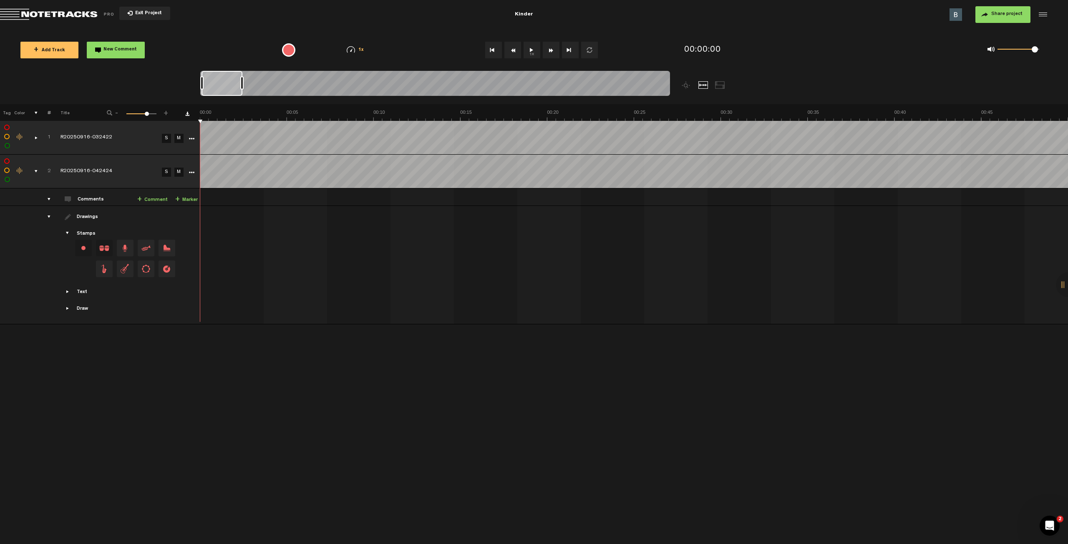
scroll to position [0, 0]
click at [492, 51] on button "Go to beginning" at bounding box center [493, 50] width 17 height 17
click at [568, 49] on button "Go to end" at bounding box center [570, 50] width 17 height 17
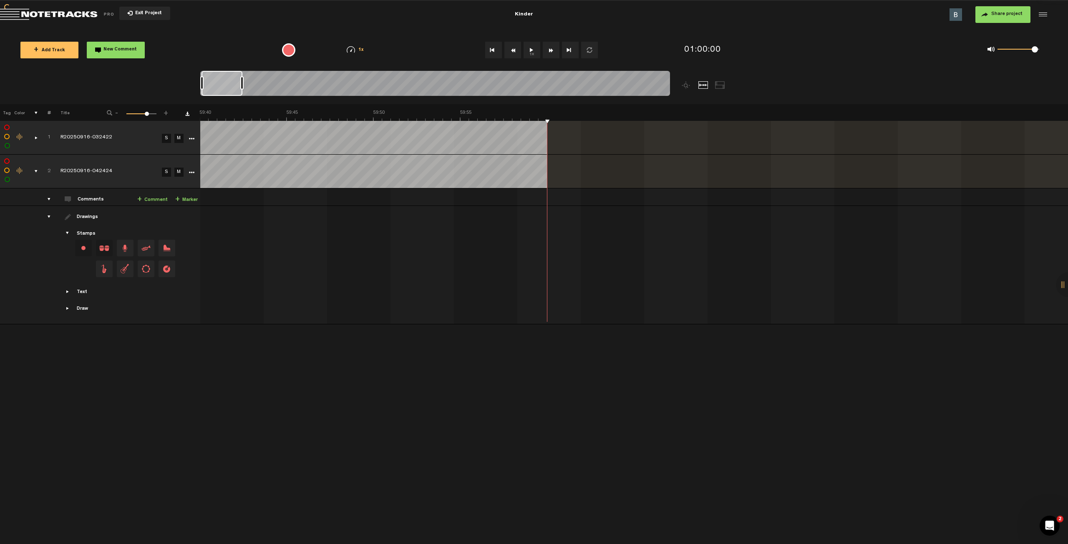
click at [568, 49] on button "Go to end" at bounding box center [570, 50] width 17 height 17
click at [492, 53] on button "Go to beginning" at bounding box center [493, 50] width 17 height 17
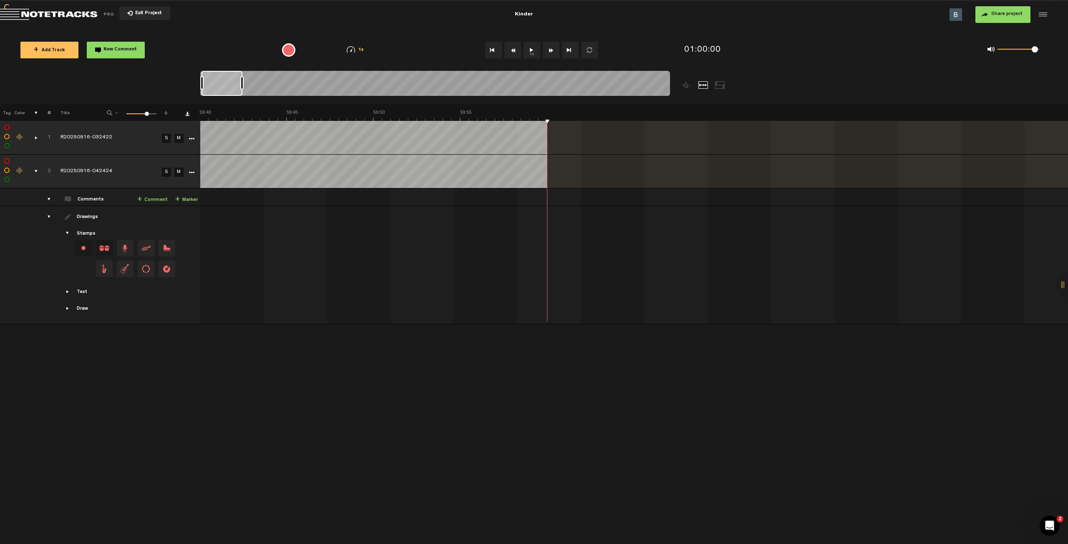
scroll to position [0, 0]
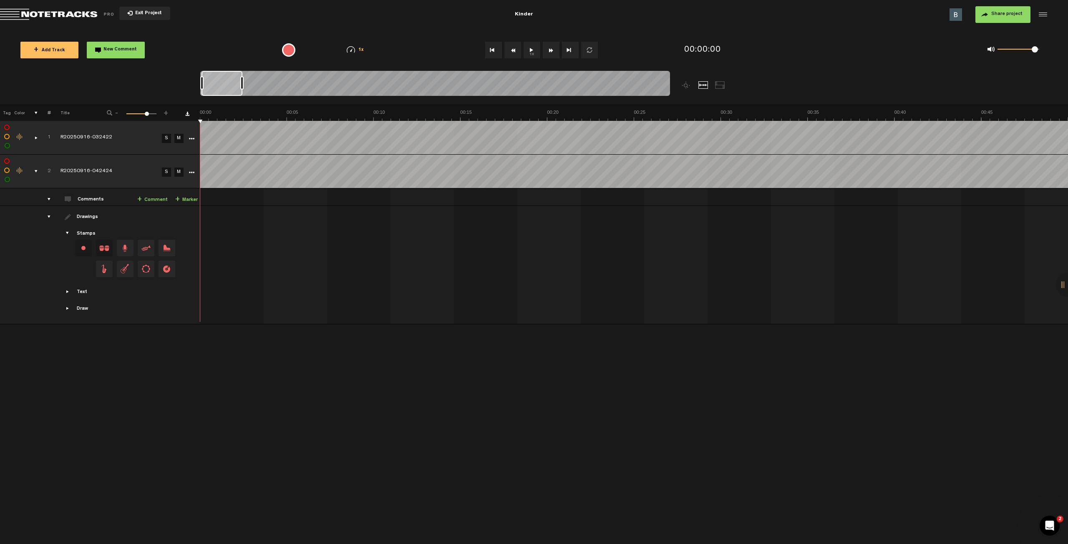
click at [533, 50] on button "1x" at bounding box center [531, 50] width 17 height 17
click at [190, 143] on td at bounding box center [190, 138] width 13 height 34
click at [193, 139] on icon "More" at bounding box center [192, 139] width 6 height 6
click at [219, 182] on span "Download" at bounding box center [211, 183] width 26 height 7
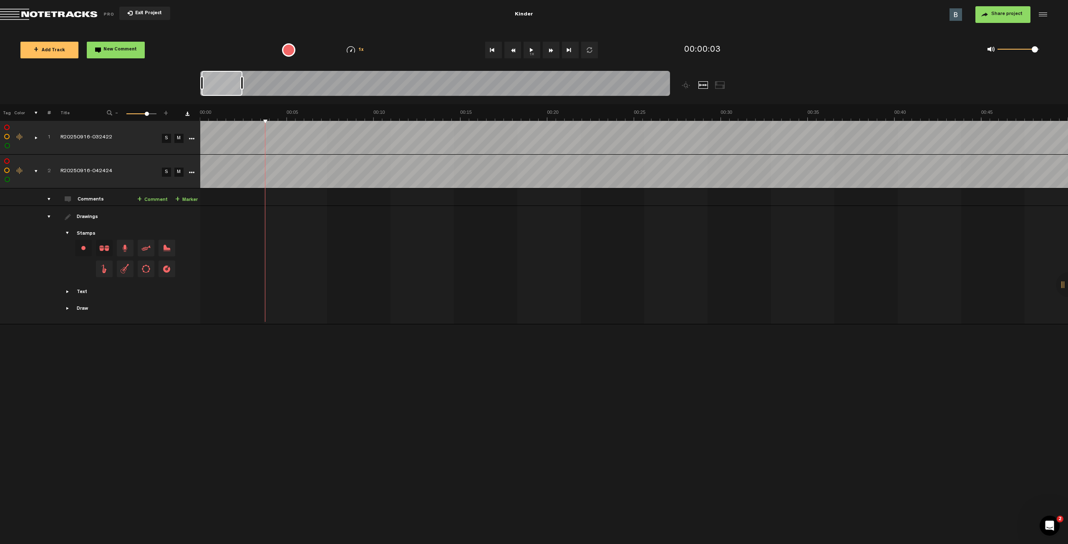
click at [188, 139] on link "More" at bounding box center [191, 138] width 8 height 8
click at [219, 201] on span "Download original" at bounding box center [220, 198] width 44 height 7
click at [192, 138] on icon "More" at bounding box center [192, 139] width 6 height 6
click at [190, 140] on icon "More" at bounding box center [192, 139] width 6 height 6
click at [215, 244] on span "Delete" at bounding box center [207, 244] width 19 height 7
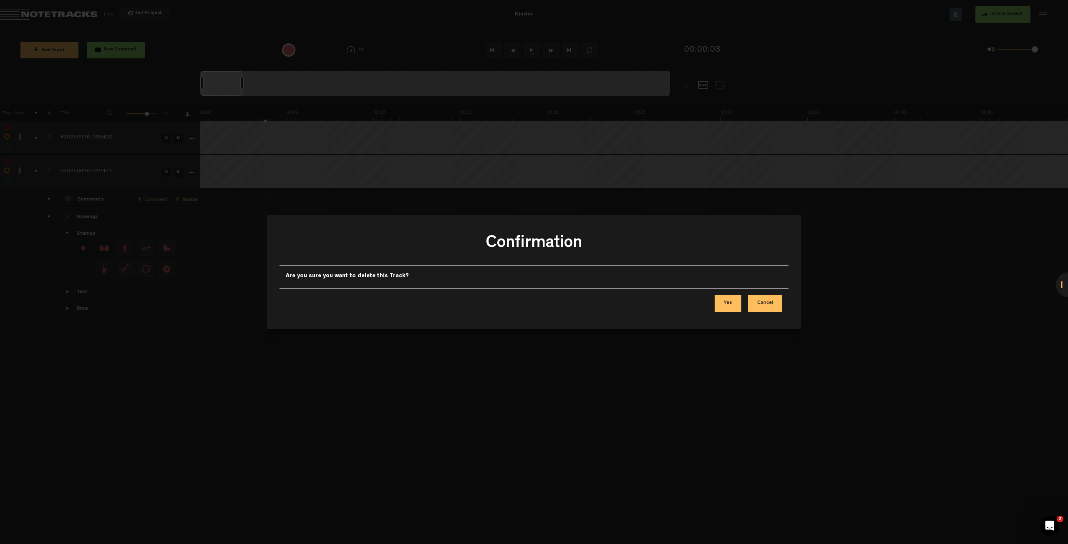
click at [732, 304] on button "Yes" at bounding box center [728, 303] width 27 height 17
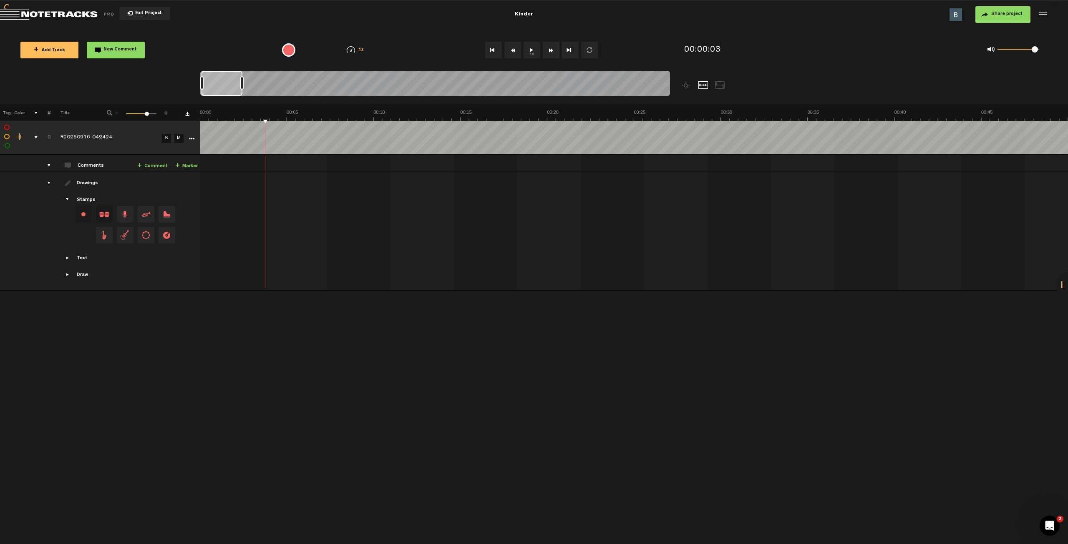
click at [228, 377] on div "+ New drawing Tag Color # Title - 1 100 72 + 2 R20250916-042424 S M Export to H…" at bounding box center [534, 324] width 1068 height 440
click at [493, 48] on button "Go to beginning" at bounding box center [493, 50] width 17 height 17
click at [531, 52] on button "1x" at bounding box center [531, 50] width 17 height 17
click at [446, 373] on div "+ New drawing Tag Color # Title - 1 100 72 + 2 R20250916-042424 S M Export to H…" at bounding box center [534, 324] width 1068 height 440
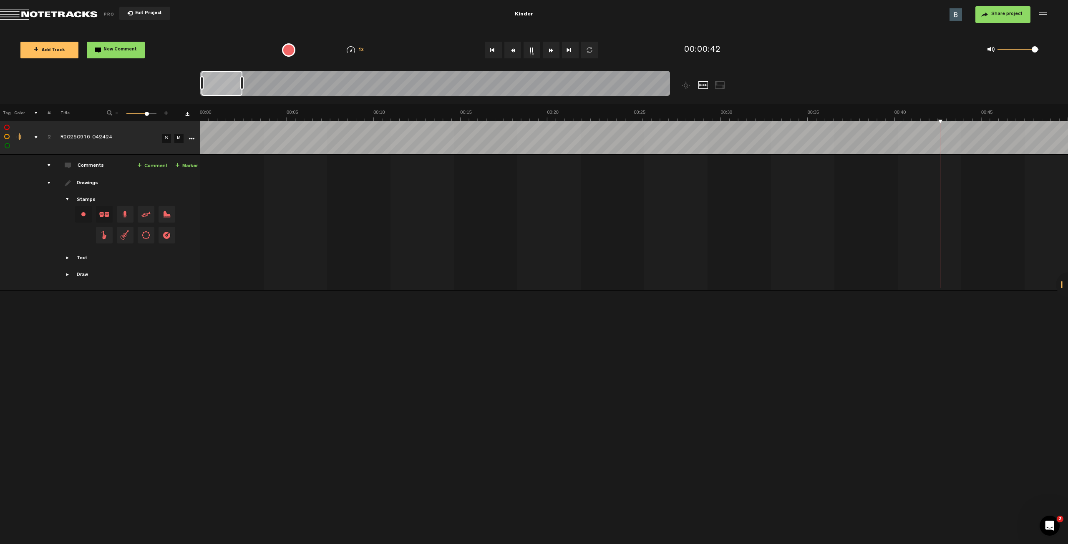
click at [408, 367] on div "+ New drawing Tag Color # Title - 1 100 72 + 2 R20250916-042424 S M Export to H…" at bounding box center [534, 324] width 1068 height 440
